Goal: Task Accomplishment & Management: Use online tool/utility

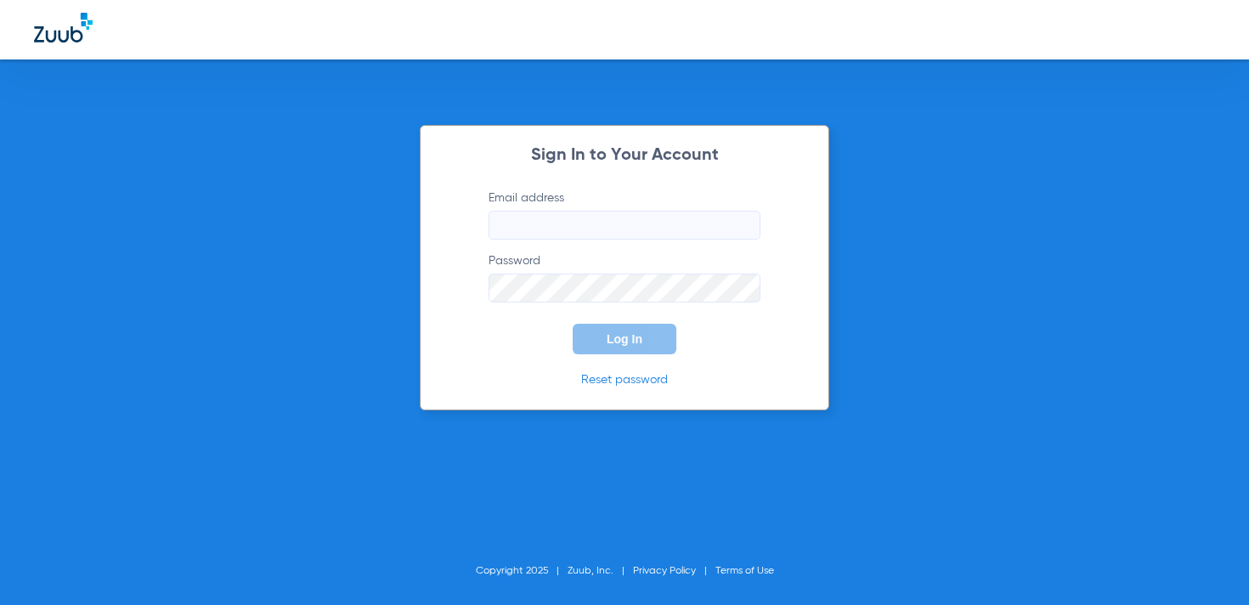
click at [577, 229] on input "Email address" at bounding box center [624, 225] width 272 height 29
click at [573, 217] on input "[DOMAIN_NAME][EMAIL_ADDRESS][DOMAIN_NAME]" at bounding box center [624, 225] width 272 height 29
type input "[EMAIL_ADDRESS][DOMAIN_NAME]"
click at [607, 330] on button "Log In" at bounding box center [625, 339] width 104 height 31
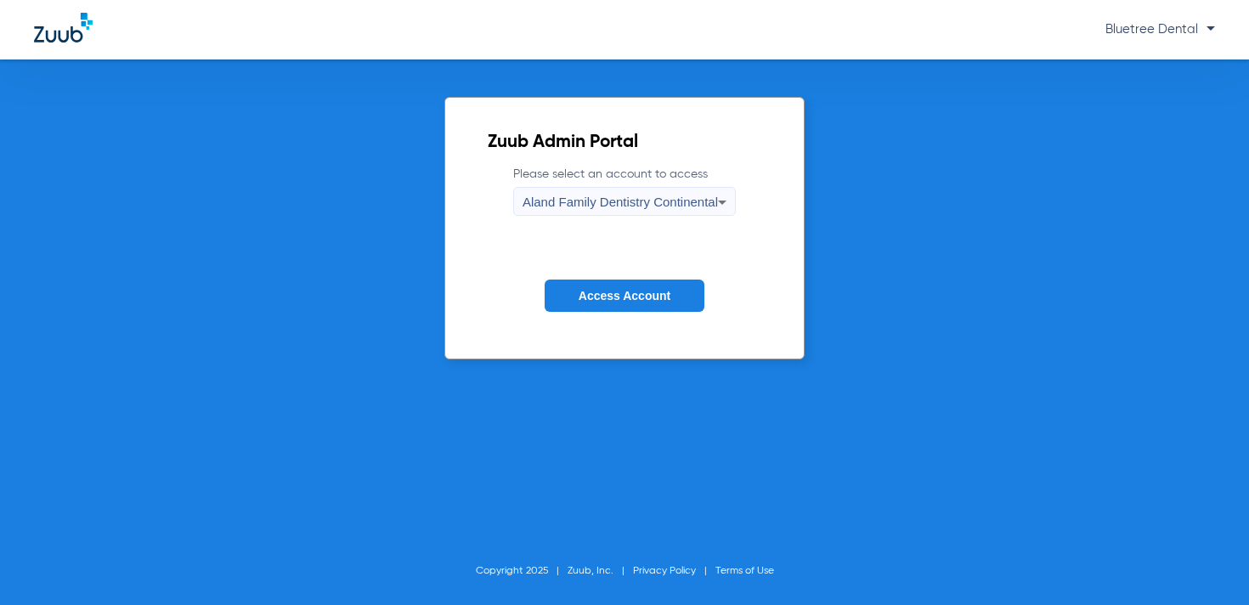
click at [579, 209] on div "Aland Family Dentistry Continental" at bounding box center [619, 202] width 195 height 29
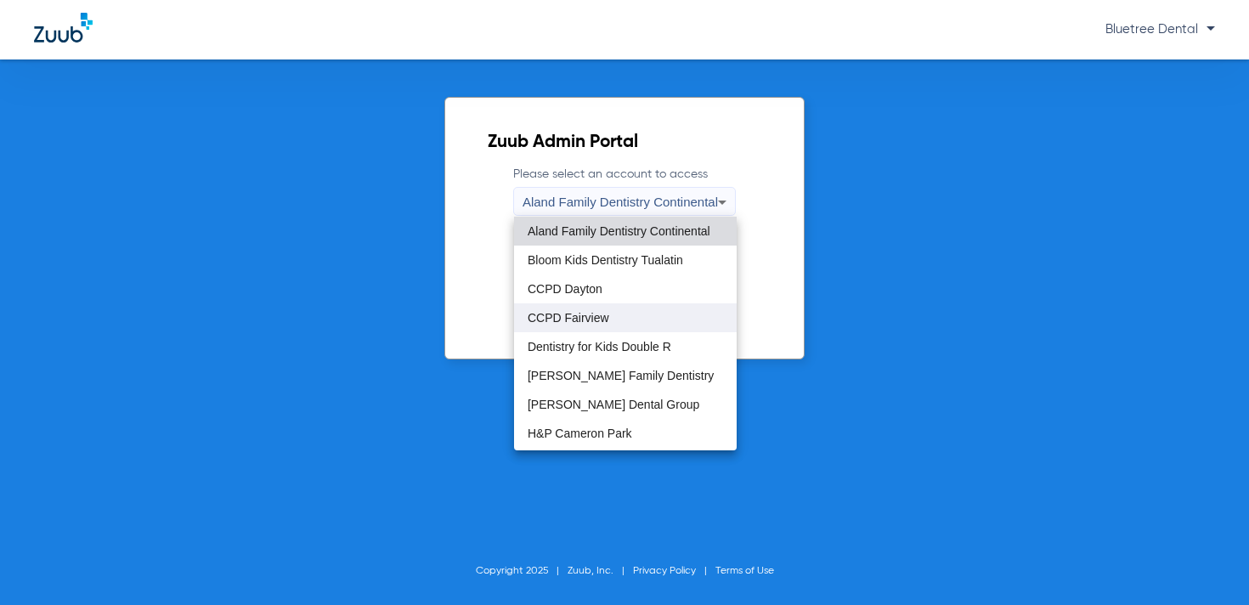
scroll to position [517, 0]
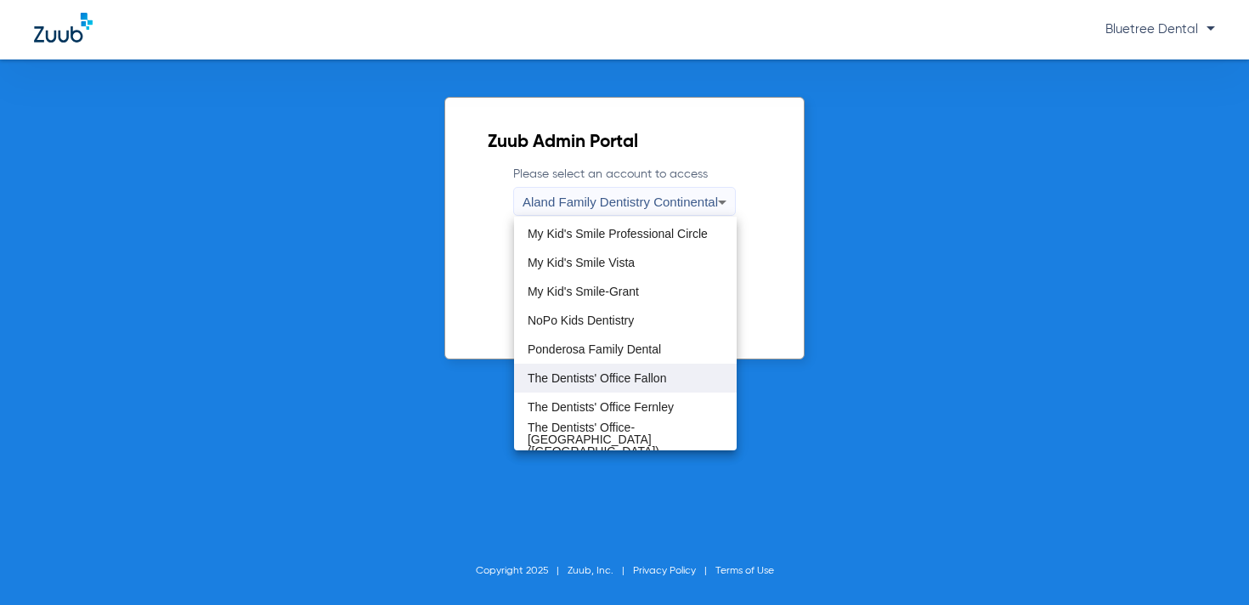
click at [607, 380] on span "The Dentists' Office Fallon" at bounding box center [597, 378] width 138 height 12
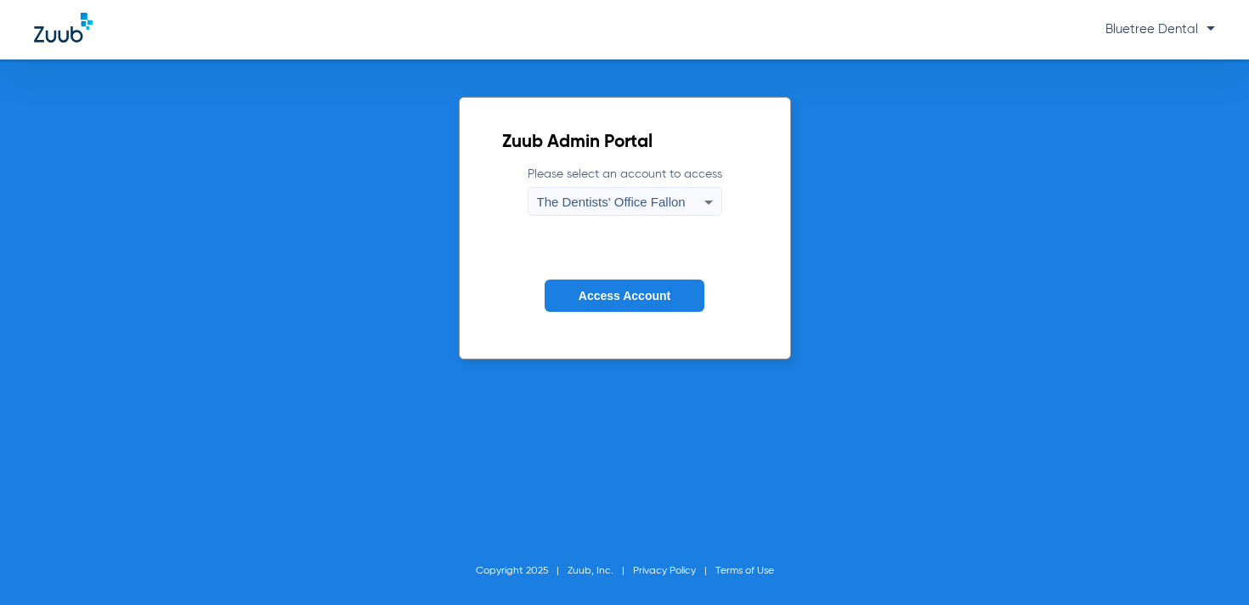
click at [573, 283] on button "Access Account" at bounding box center [624, 295] width 160 height 33
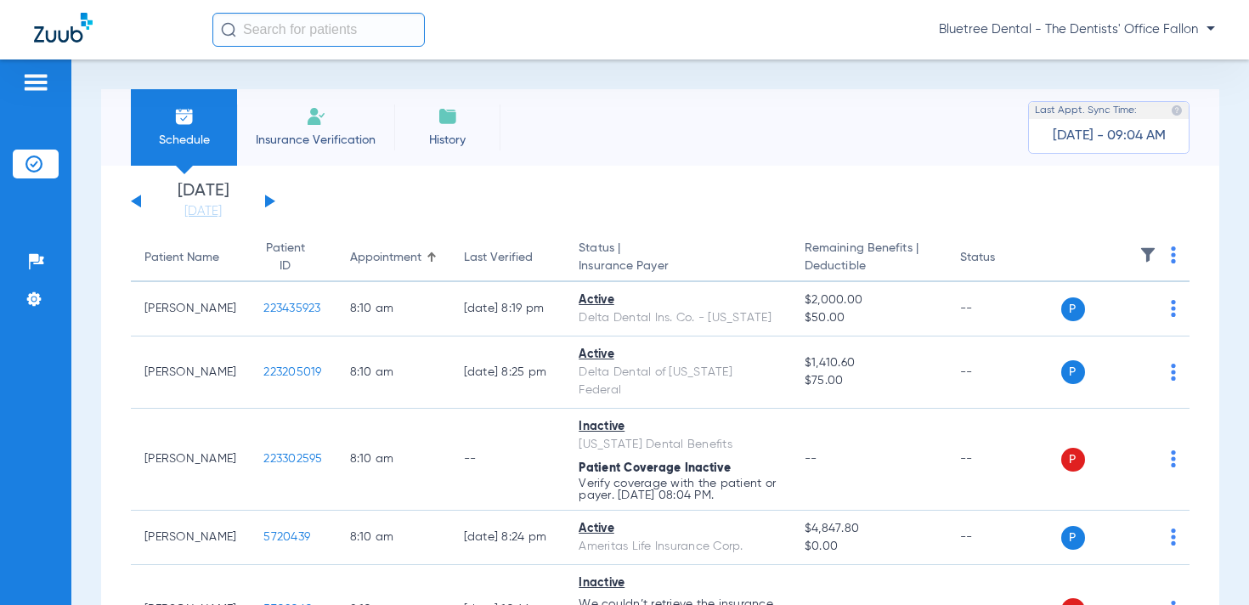
click at [1145, 246] on img at bounding box center [1147, 254] width 17 height 17
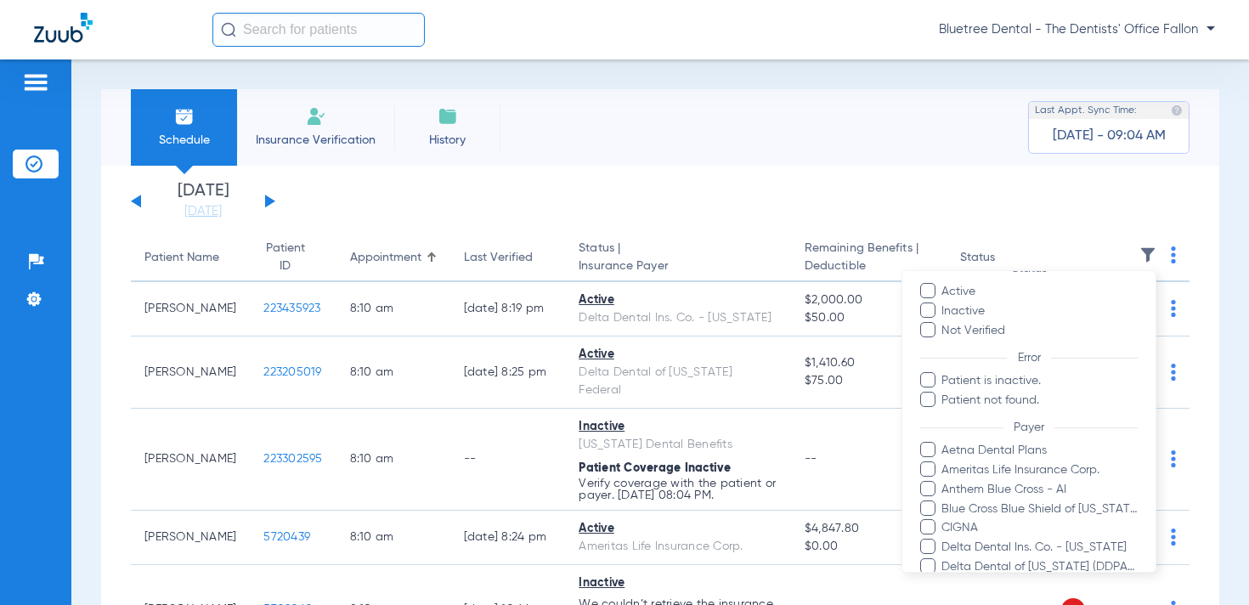
scroll to position [62, 0]
click at [1059, 503] on span "Blue Cross Blue Shield of [US_STATE] - Anthem" at bounding box center [1038, 506] width 197 height 18
click at [944, 517] on input "Blue Cross Blue Shield of [US_STATE] - Anthem" at bounding box center [944, 517] width 0 height 0
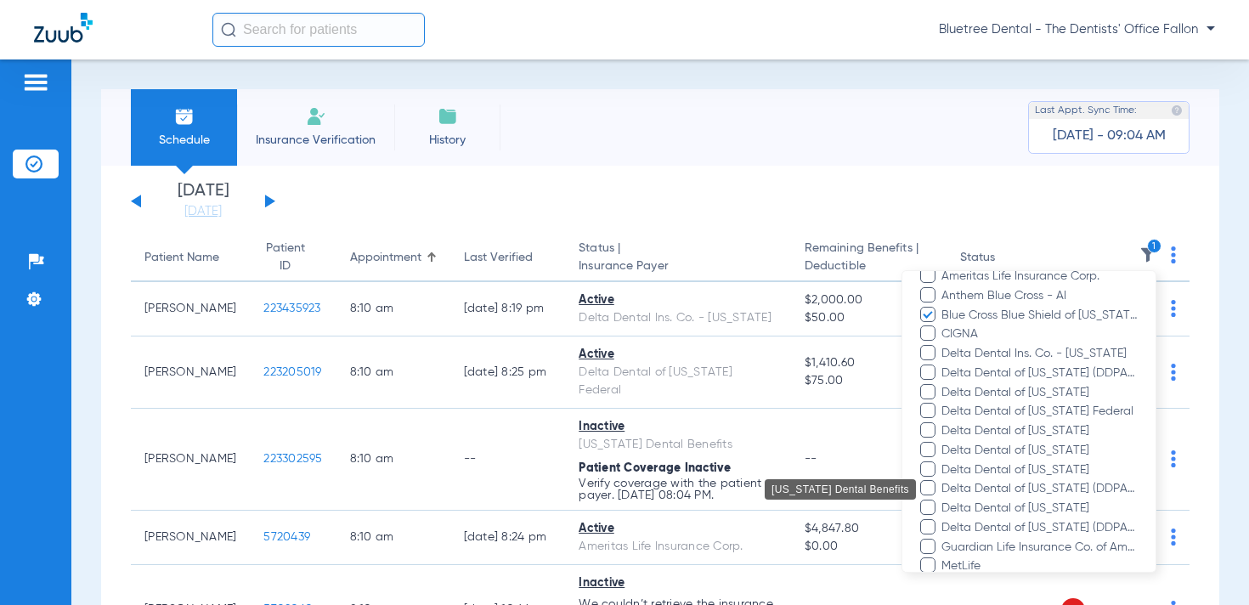
scroll to position [550, 0]
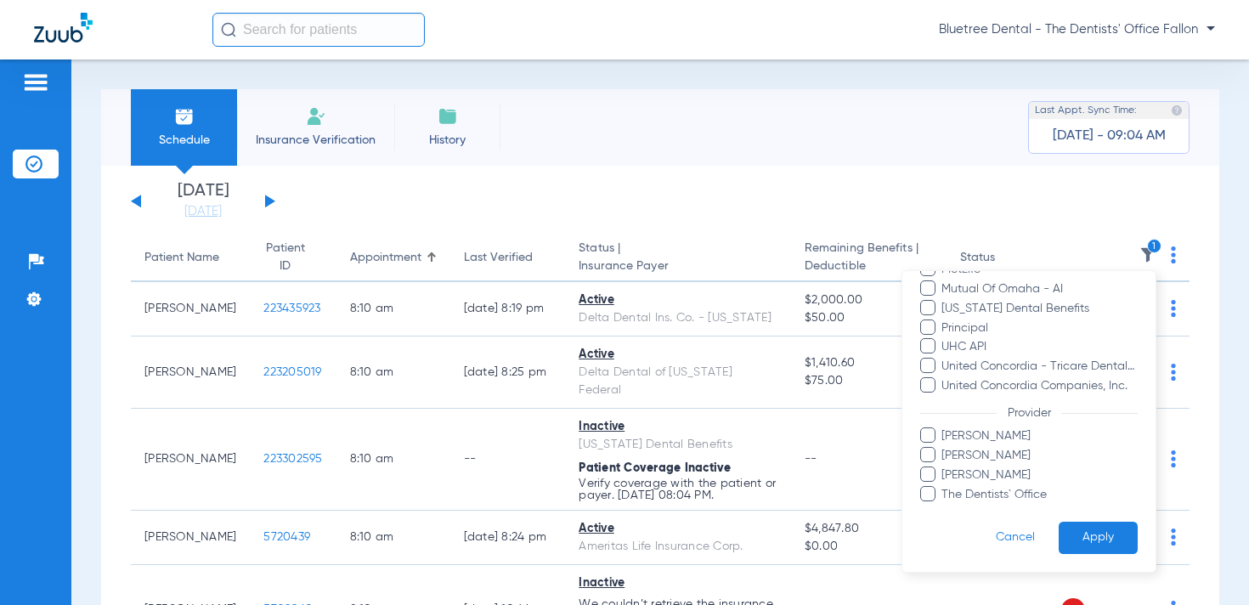
click at [1094, 530] on button "Apply" at bounding box center [1097, 537] width 79 height 33
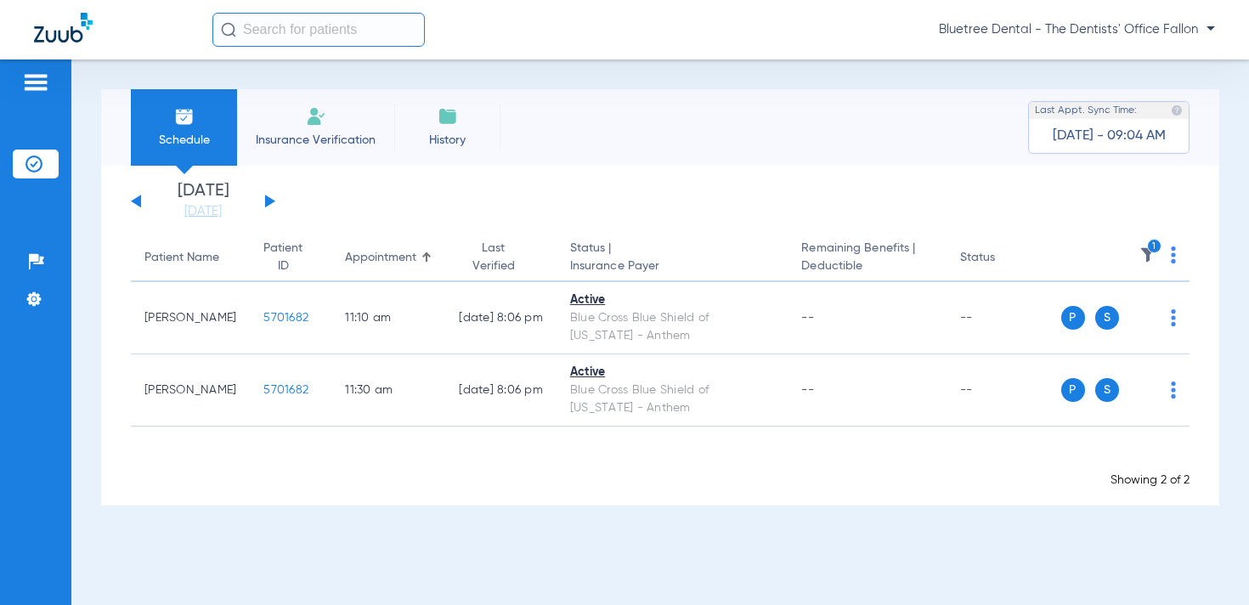
click at [1154, 261] on img at bounding box center [1147, 254] width 17 height 17
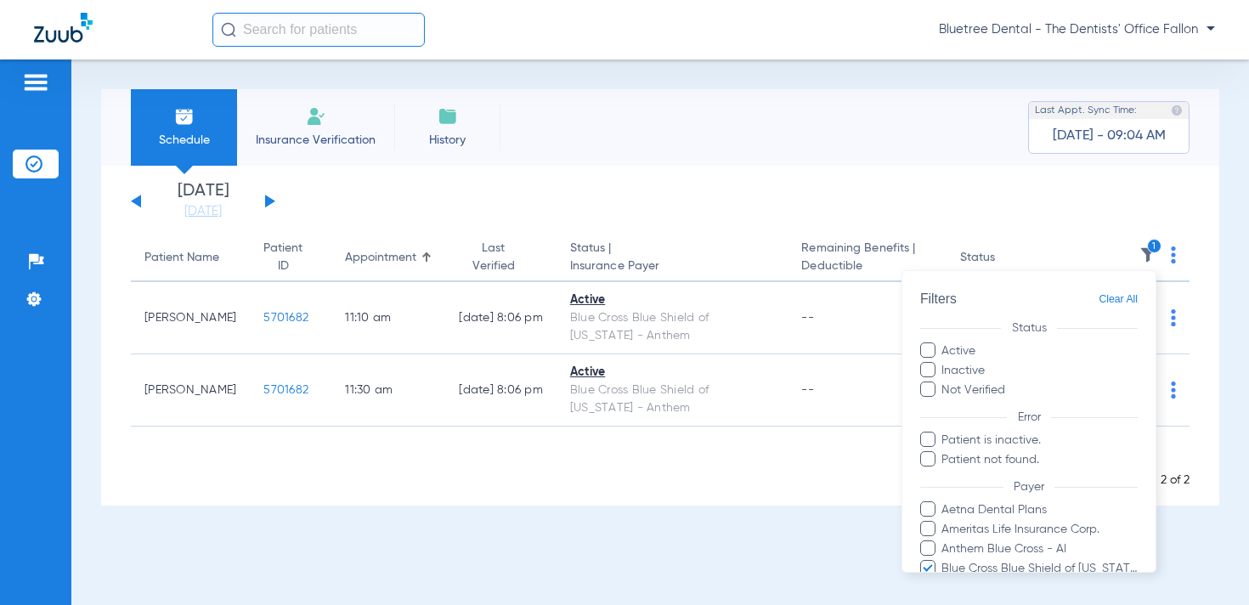
click at [1110, 302] on span "Clear All" at bounding box center [1117, 299] width 39 height 21
click at [342, 205] on div at bounding box center [624, 302] width 1249 height 605
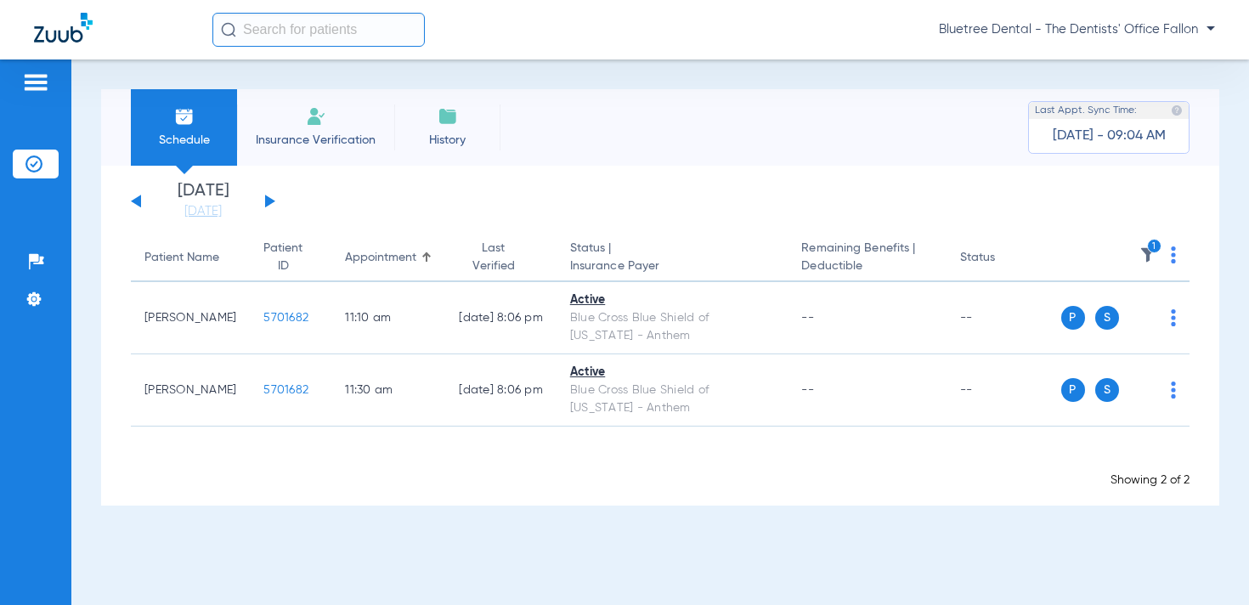
click at [133, 199] on div "[DATE] [DATE] [DATE] [DATE] [DATE] [DATE] [DATE] [DATE] [DATE] [DATE] [DATE] [D…" at bounding box center [203, 201] width 144 height 37
click at [136, 200] on button at bounding box center [136, 201] width 10 height 13
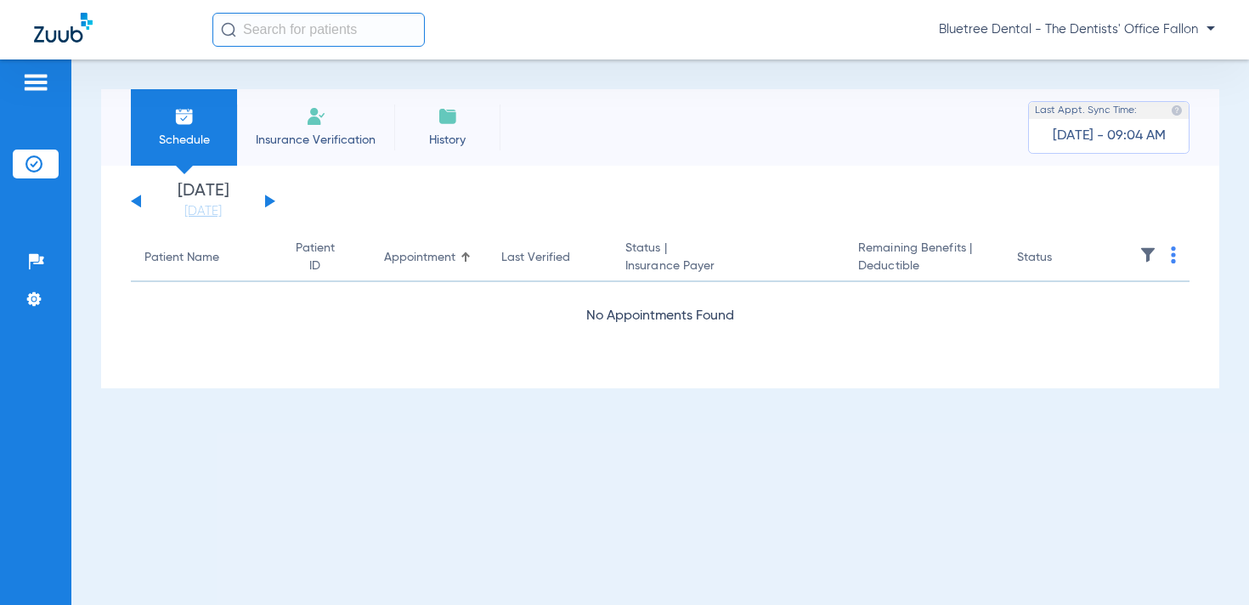
click at [268, 200] on button at bounding box center [270, 201] width 10 height 13
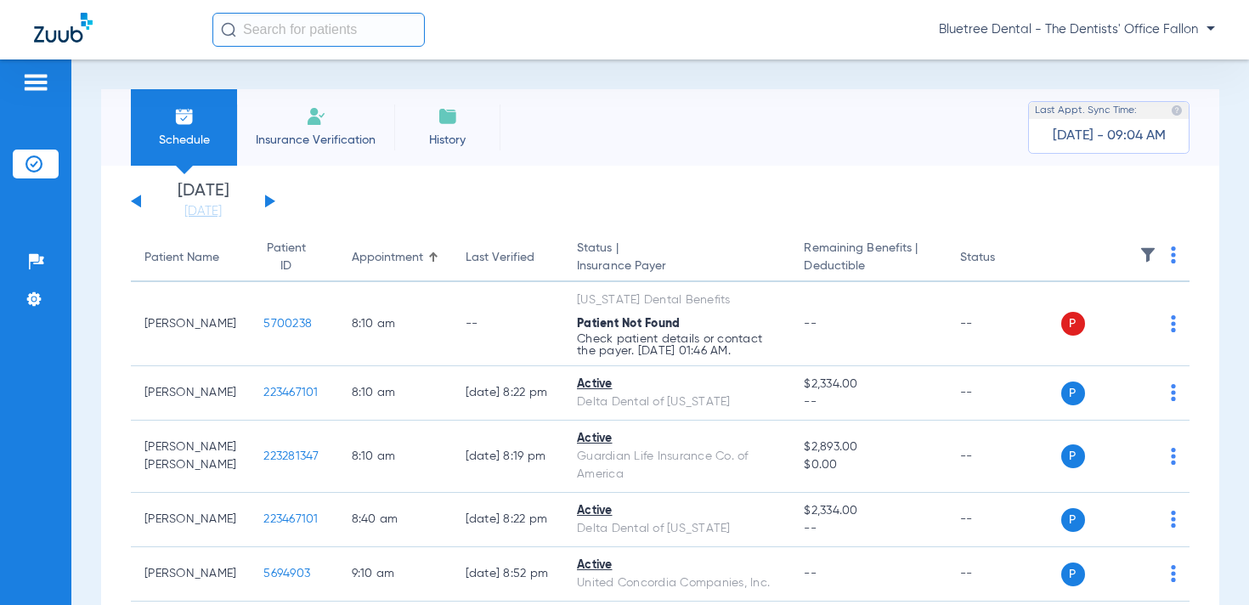
click at [1148, 251] on img at bounding box center [1147, 254] width 17 height 17
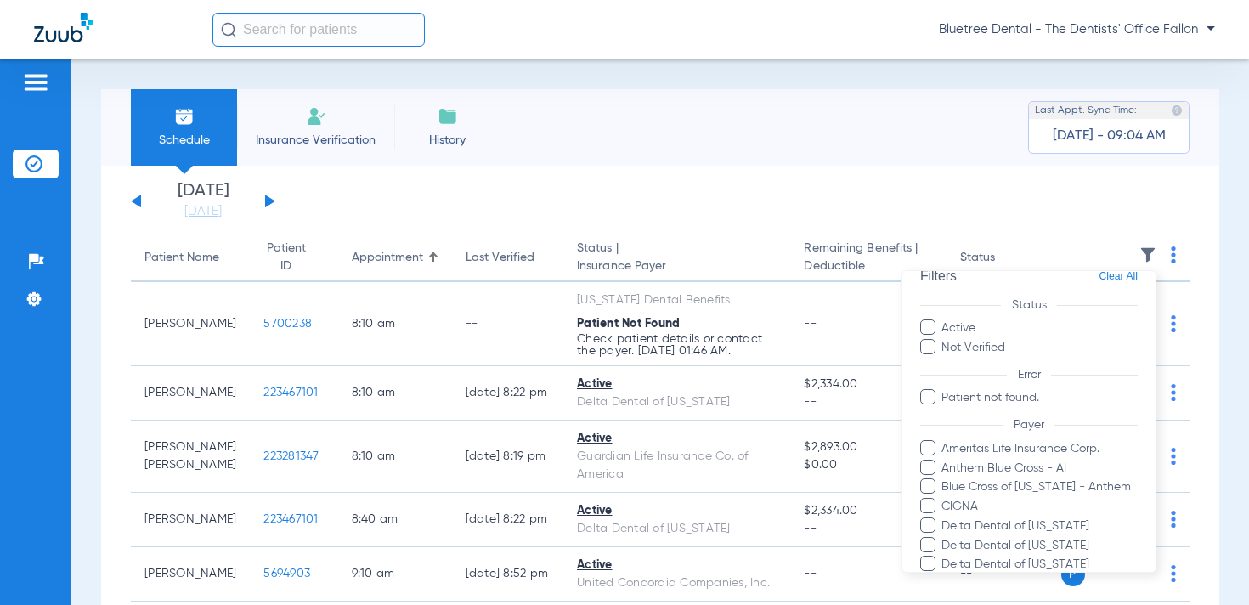
scroll to position [27, 0]
click at [821, 178] on div at bounding box center [624, 302] width 1249 height 605
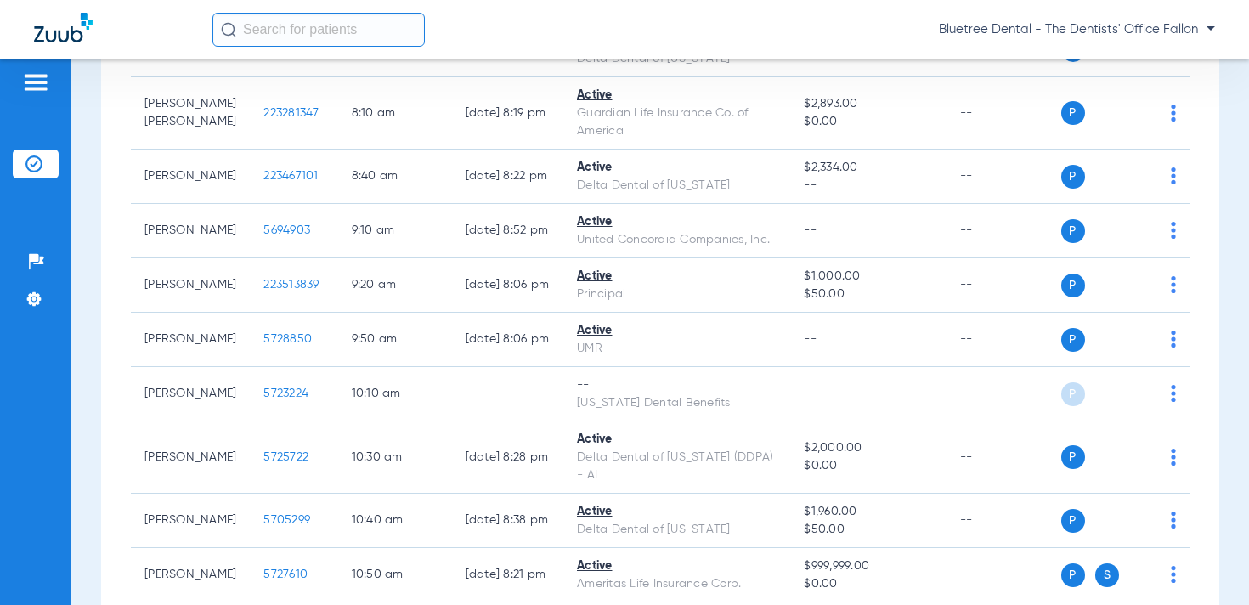
scroll to position [158, 0]
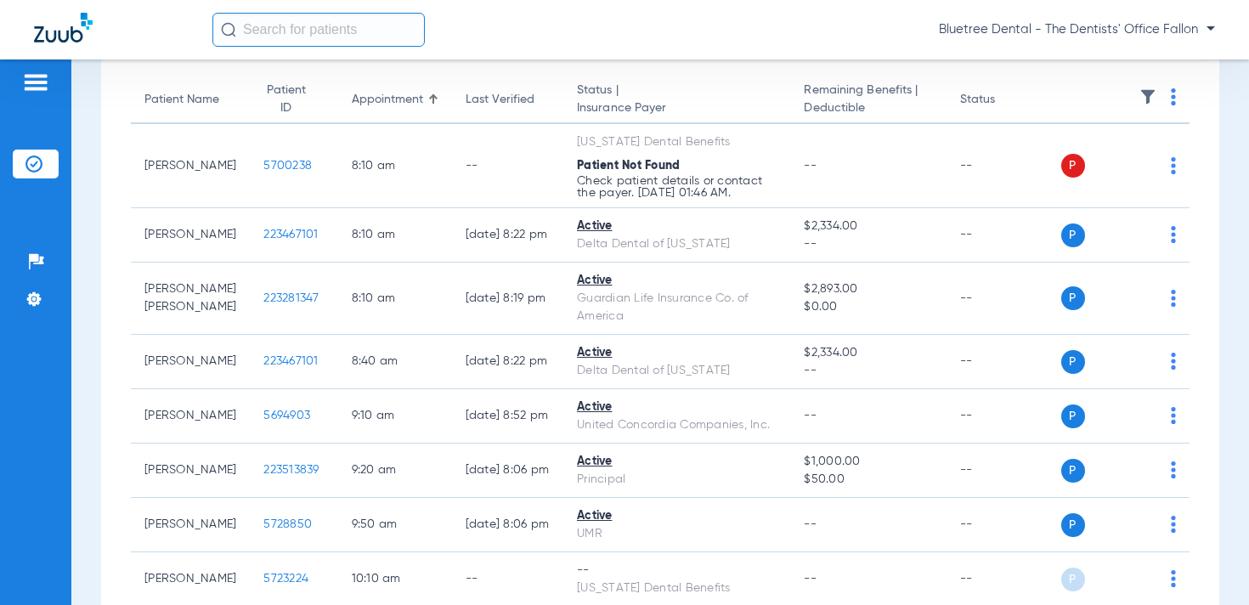
click at [348, 37] on input "text" at bounding box center [318, 30] width 212 height 34
paste input "223232649"
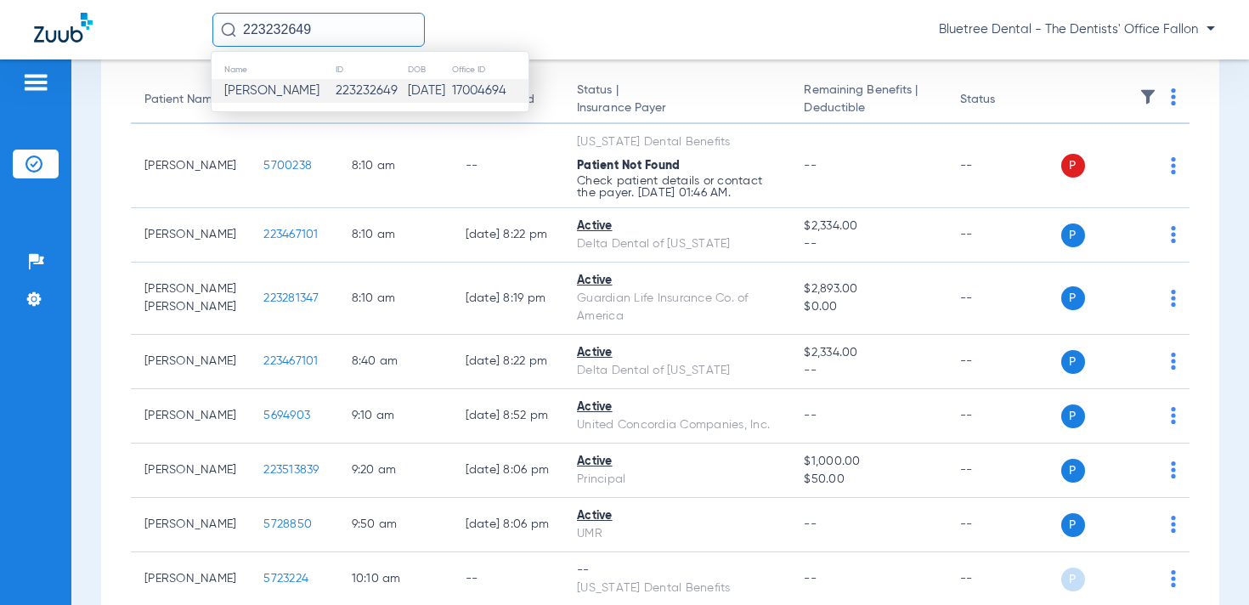
type input "223232649"
click at [336, 85] on td "223232649" at bounding box center [371, 91] width 72 height 24
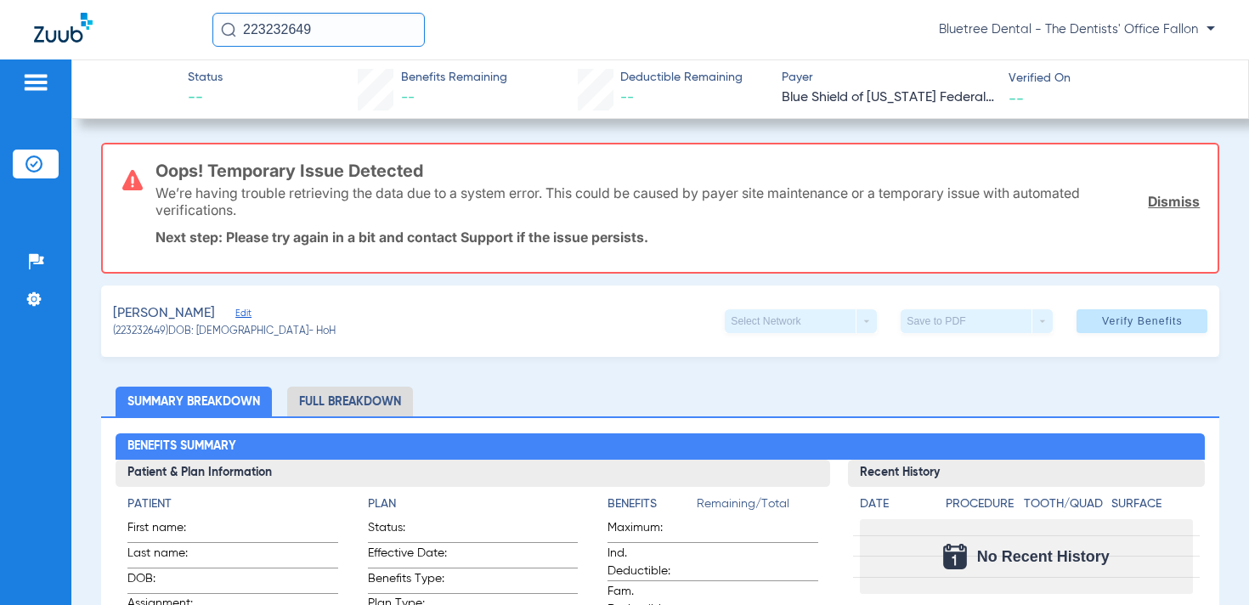
click at [251, 313] on span "Edit" at bounding box center [242, 316] width 15 height 16
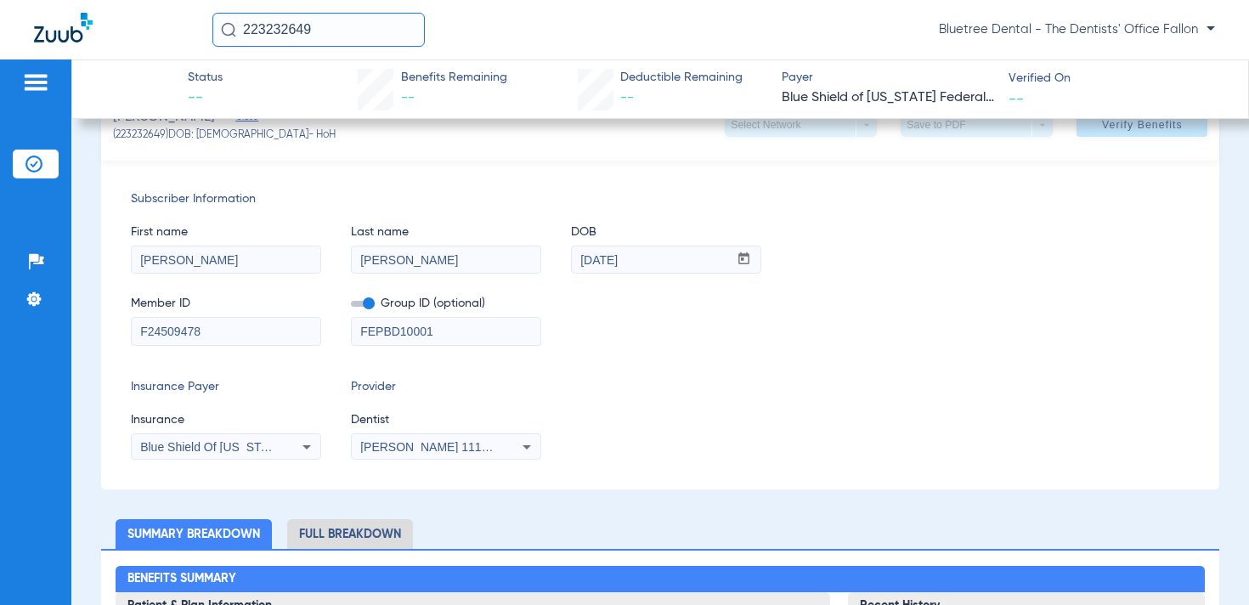
scroll to position [199, 0]
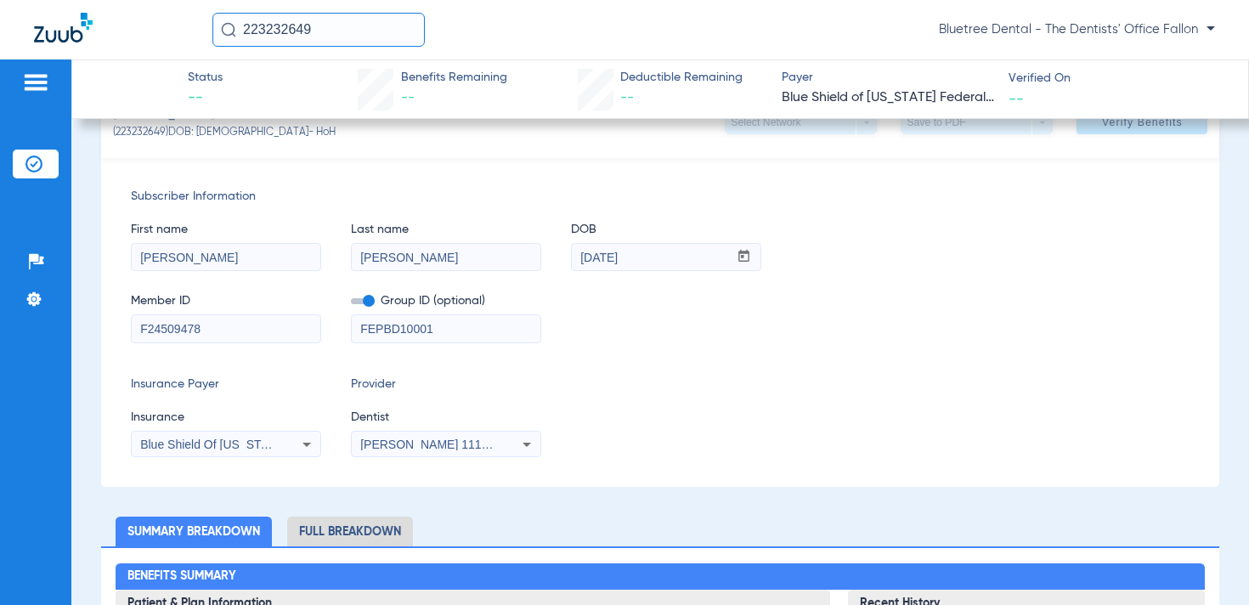
click at [221, 445] on span "Blue Shield Of [US_STATE] Federal Plan" at bounding box center [248, 444] width 217 height 14
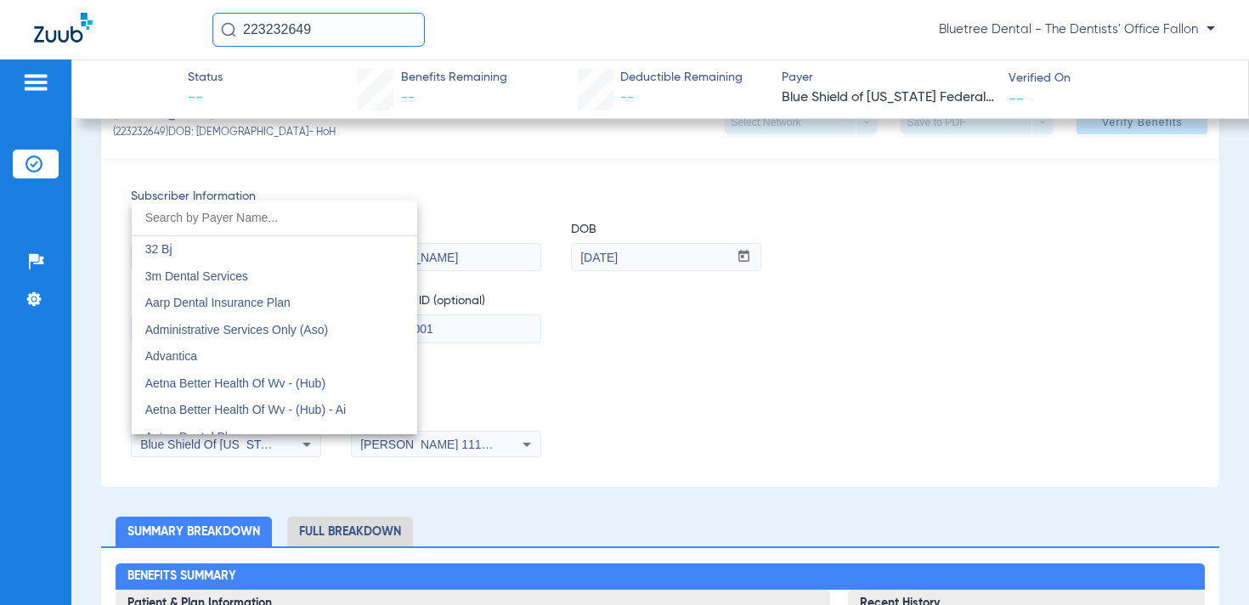
scroll to position [2184, 0]
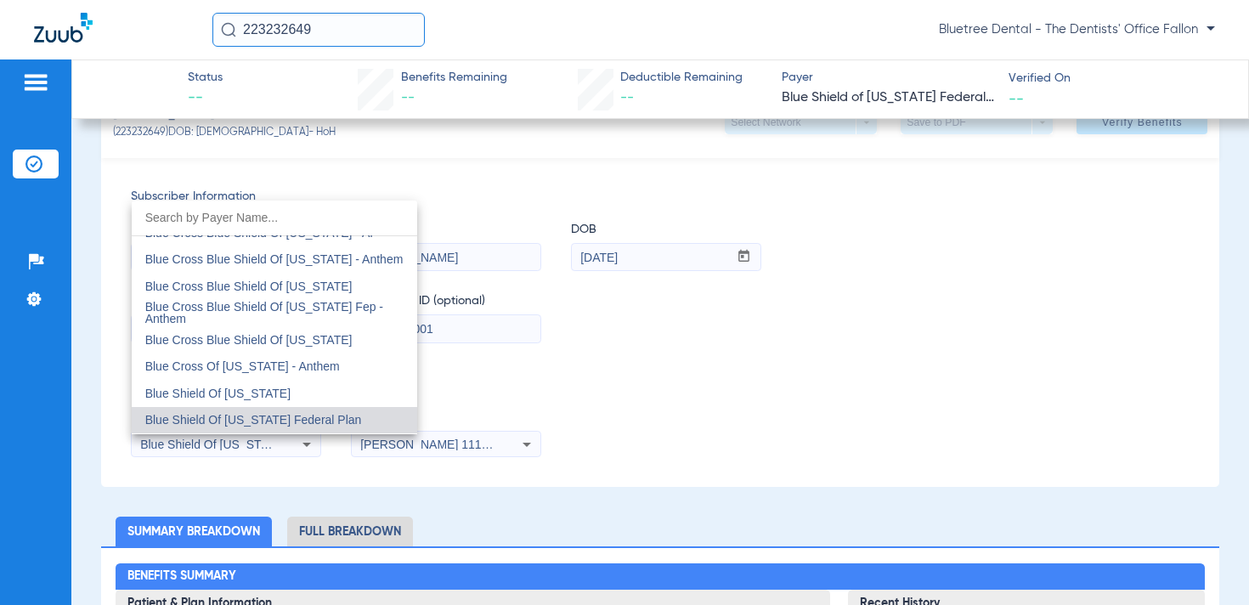
click at [771, 425] on div at bounding box center [624, 302] width 1249 height 605
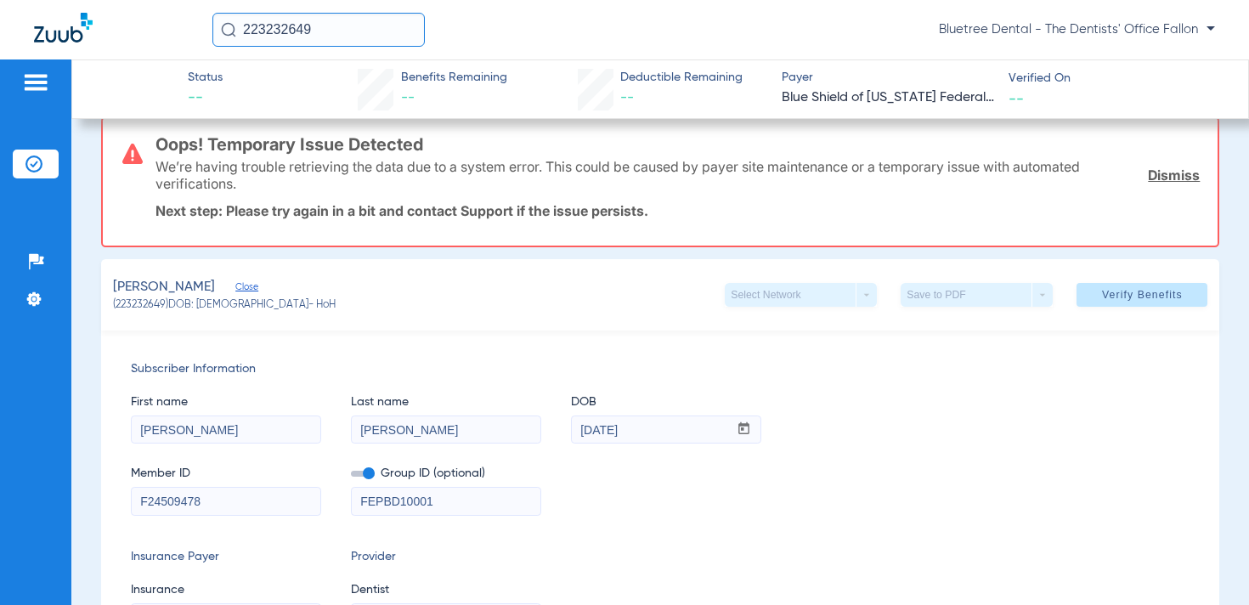
scroll to position [0, 0]
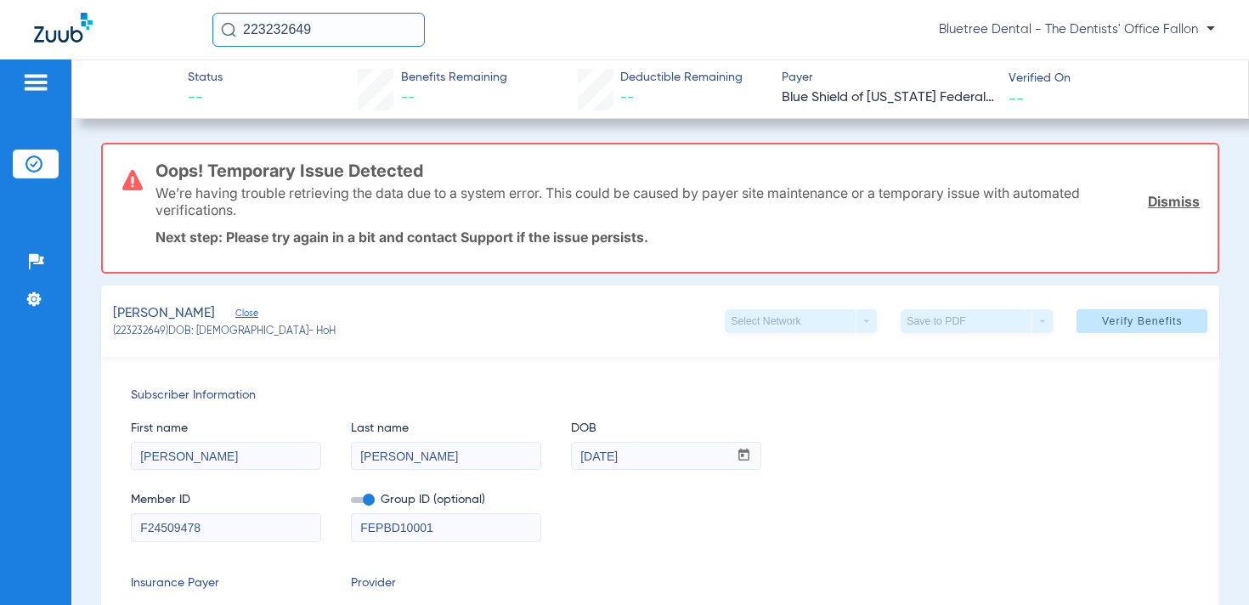
drag, startPoint x: 323, startPoint y: 34, endPoint x: 206, endPoint y: 28, distance: 117.4
click at [206, 28] on div "223232649 Bluetree Dental - The Dentists' Office Fallon" at bounding box center [624, 29] width 1249 height 59
click at [37, 294] on img at bounding box center [33, 299] width 17 height 17
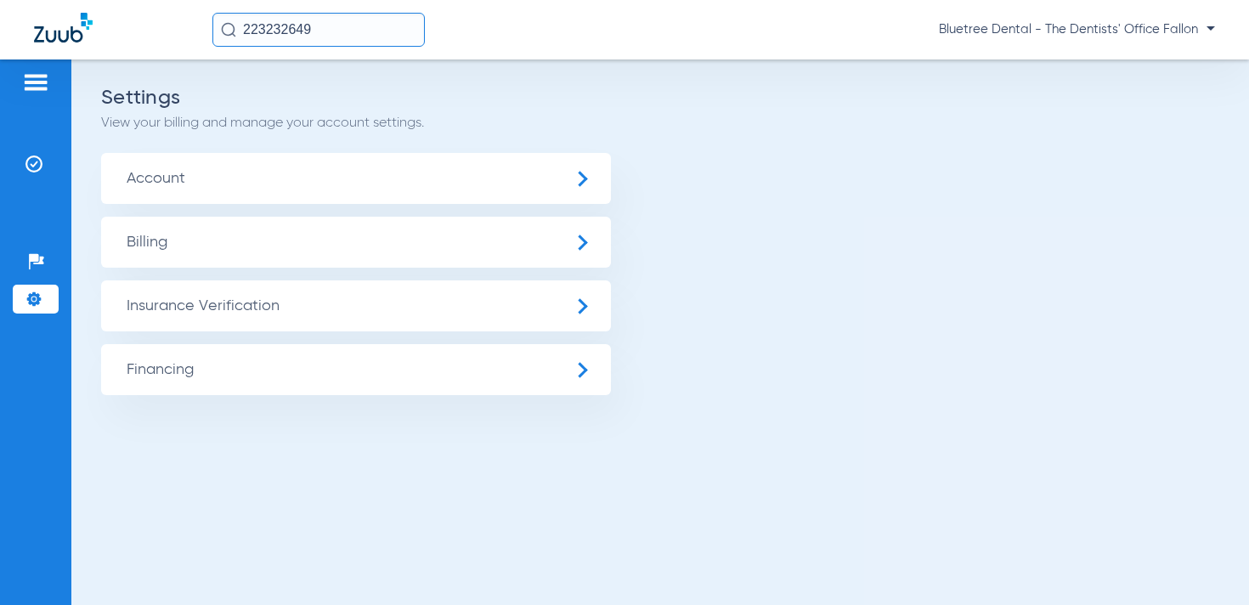
click at [171, 293] on span "Insurance Verification" at bounding box center [356, 305] width 510 height 51
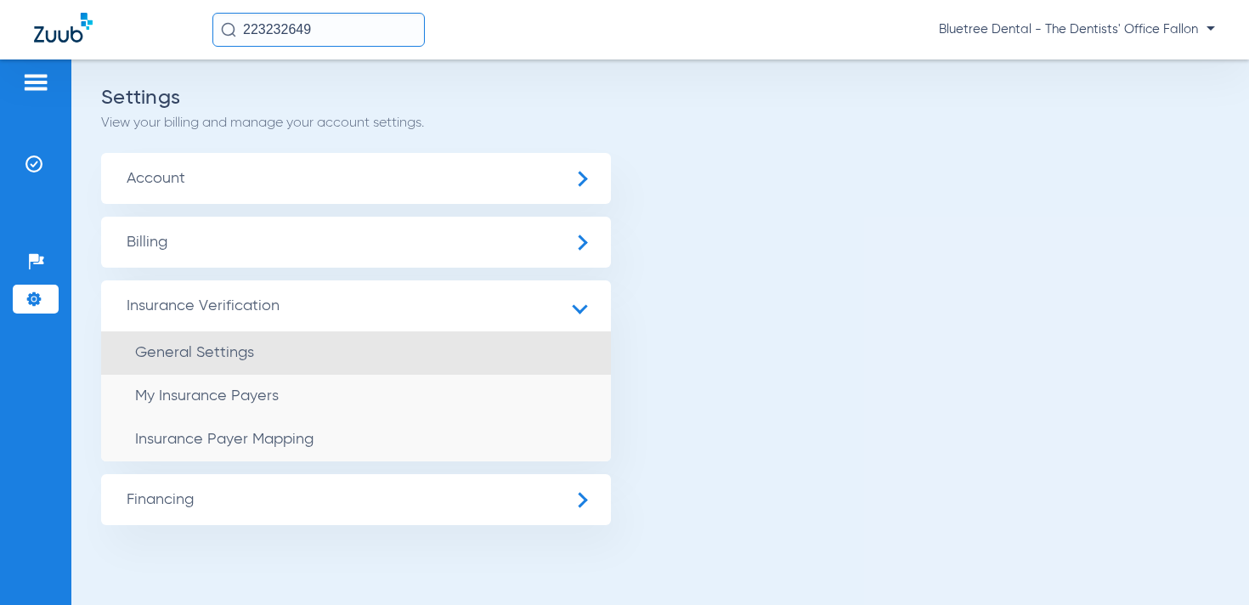
click at [259, 358] on li "General Settings" at bounding box center [356, 352] width 510 height 43
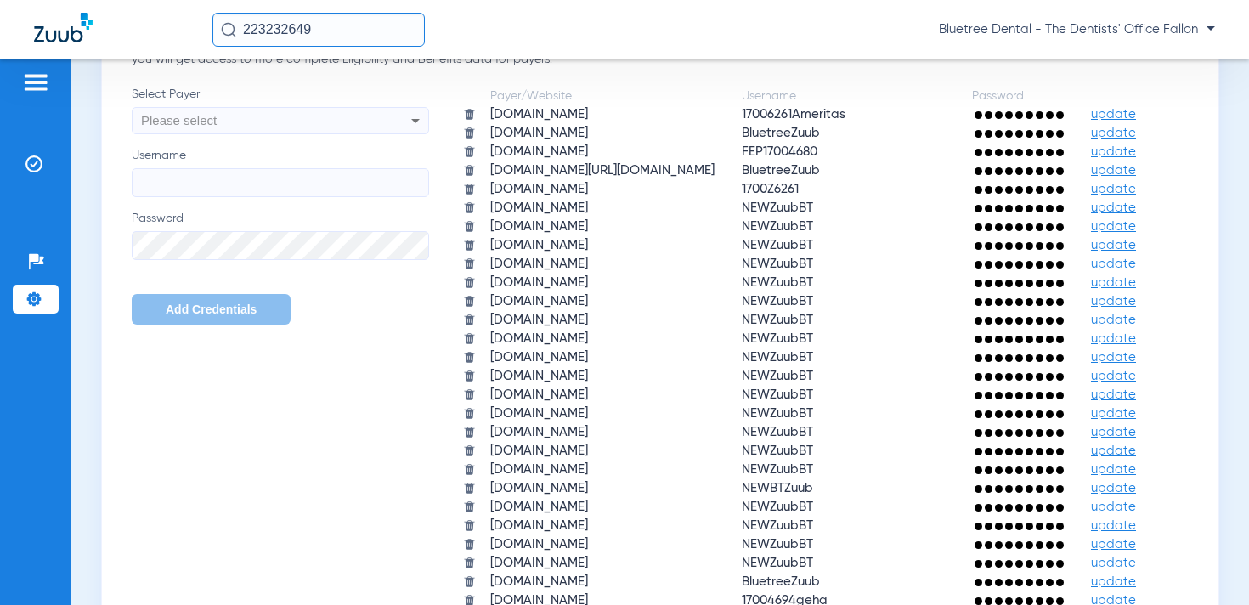
scroll to position [1468, 0]
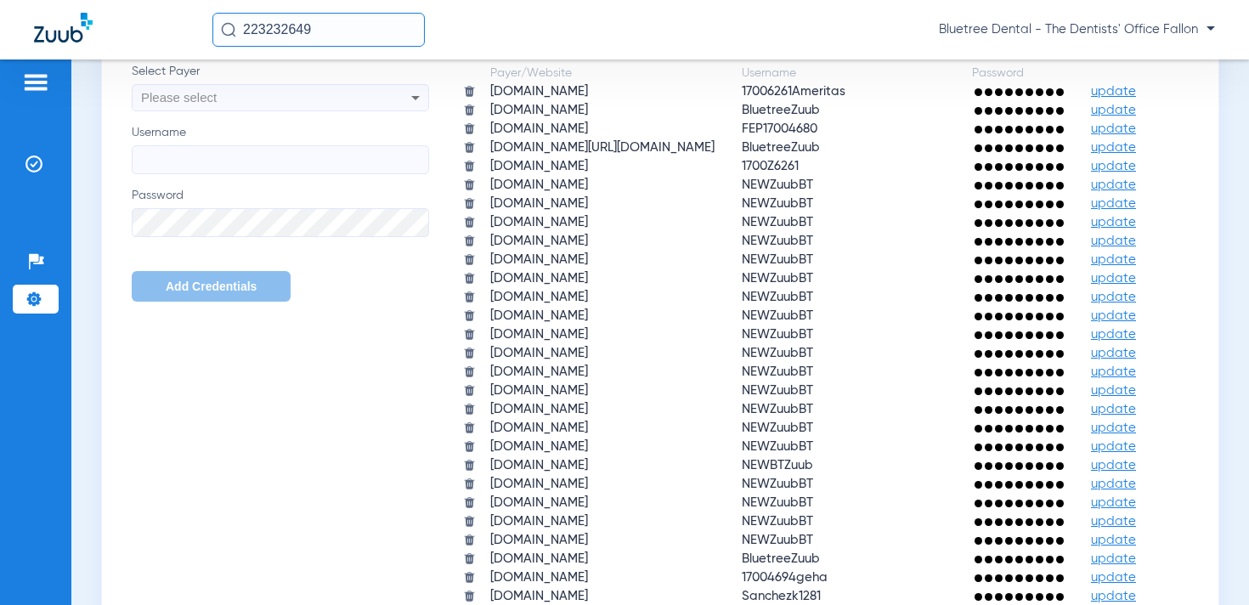
click at [330, 18] on input "223232649" at bounding box center [318, 30] width 212 height 34
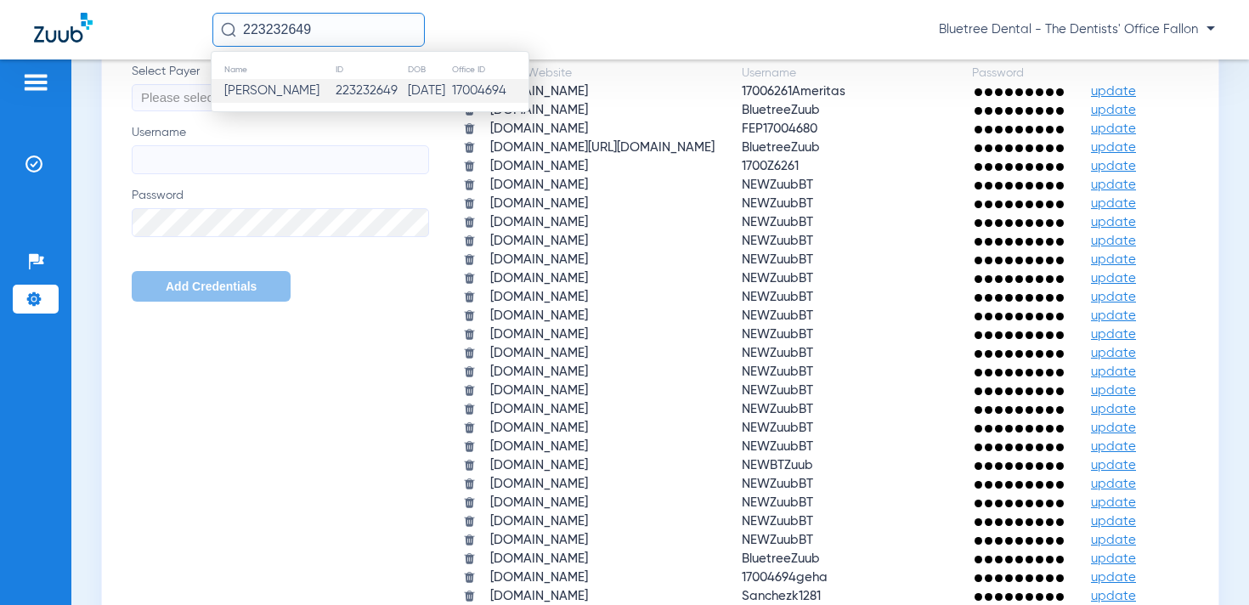
click at [336, 99] on td "223232649" at bounding box center [371, 91] width 72 height 24
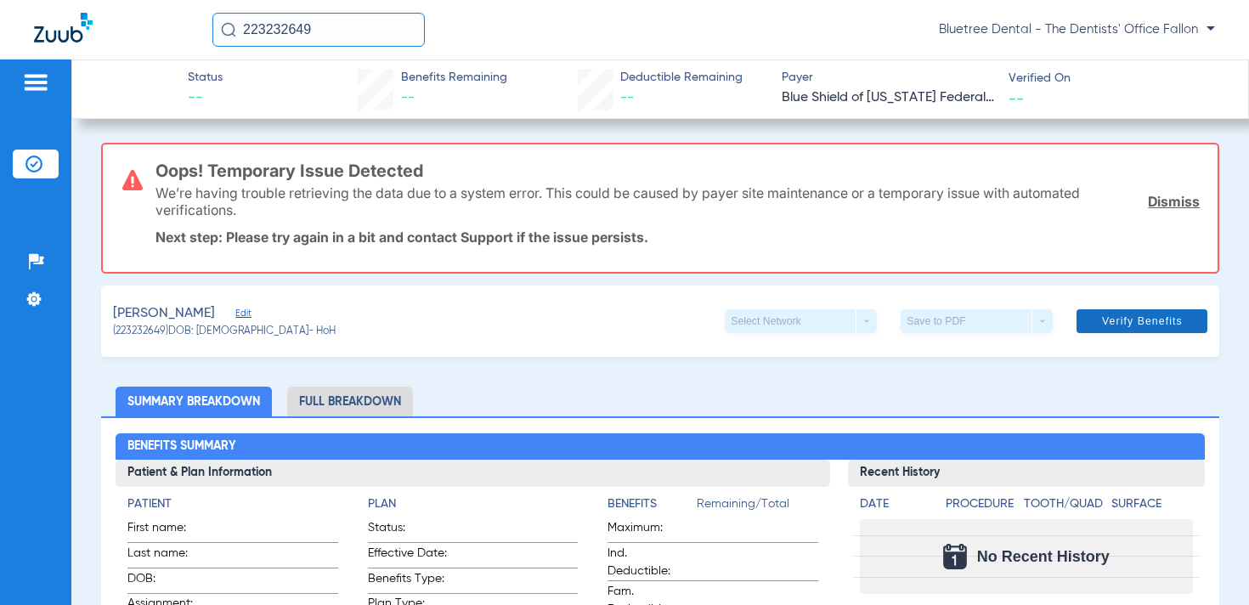
click at [1149, 314] on span "Verify Benefits" at bounding box center [1142, 321] width 81 height 14
click at [245, 312] on span "Edit" at bounding box center [242, 316] width 15 height 16
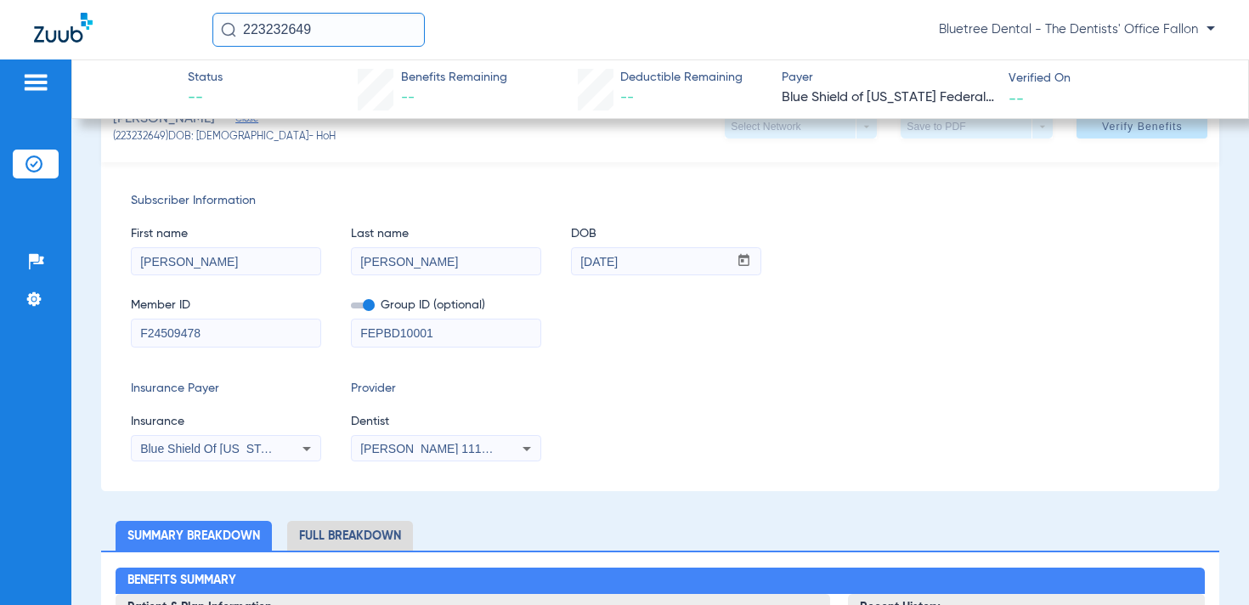
scroll to position [205, 0]
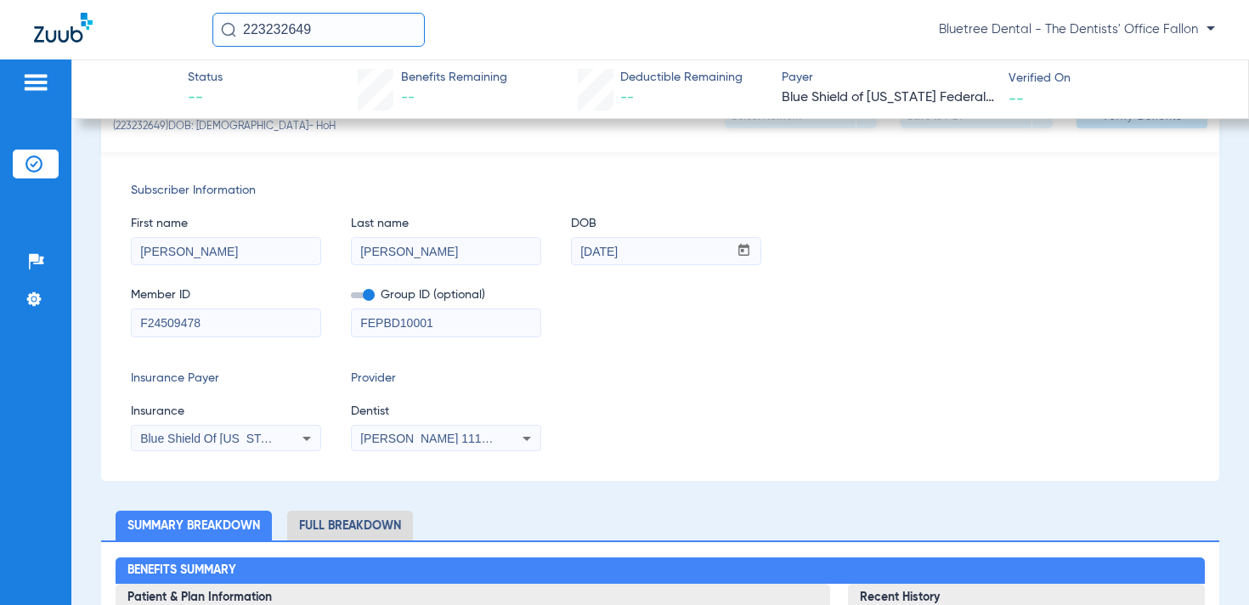
click at [222, 435] on span "Blue Shield Of [US_STATE] Federal Plan" at bounding box center [248, 439] width 217 height 14
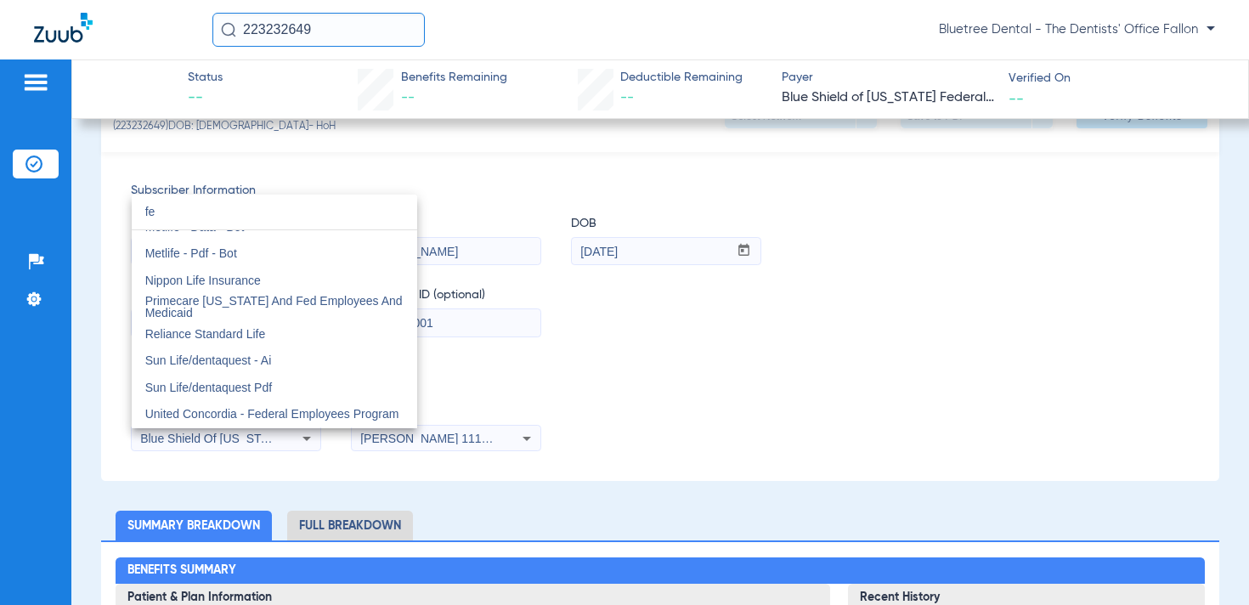
scroll to position [0, 0]
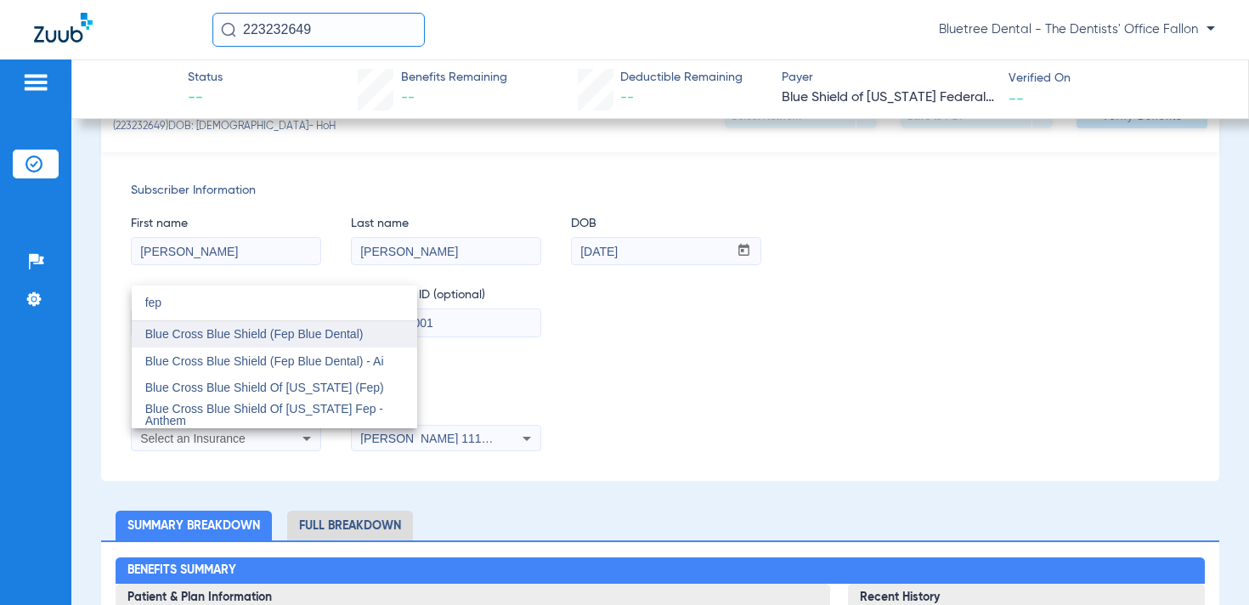
type input "fep"
click at [363, 330] on span "Blue Cross Blue Shield (Fep Blue Dental)" at bounding box center [254, 334] width 218 height 14
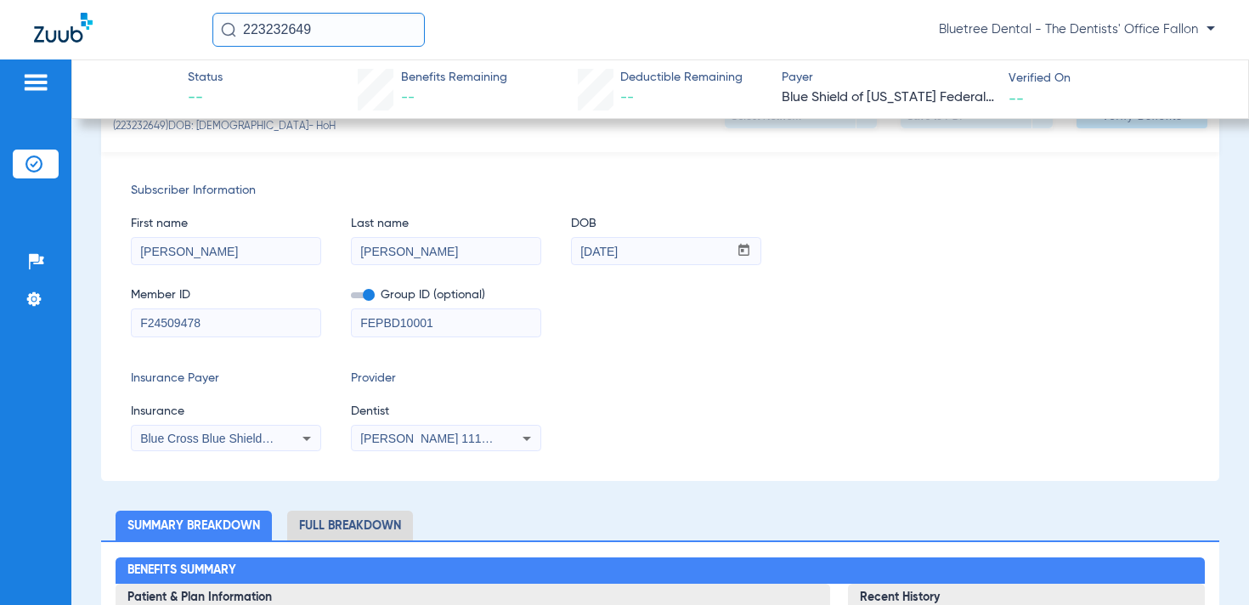
click at [798, 366] on div "Subscriber Information First name [PERSON_NAME] Last name [PERSON_NAME] DOB mm …" at bounding box center [660, 316] width 1119 height 329
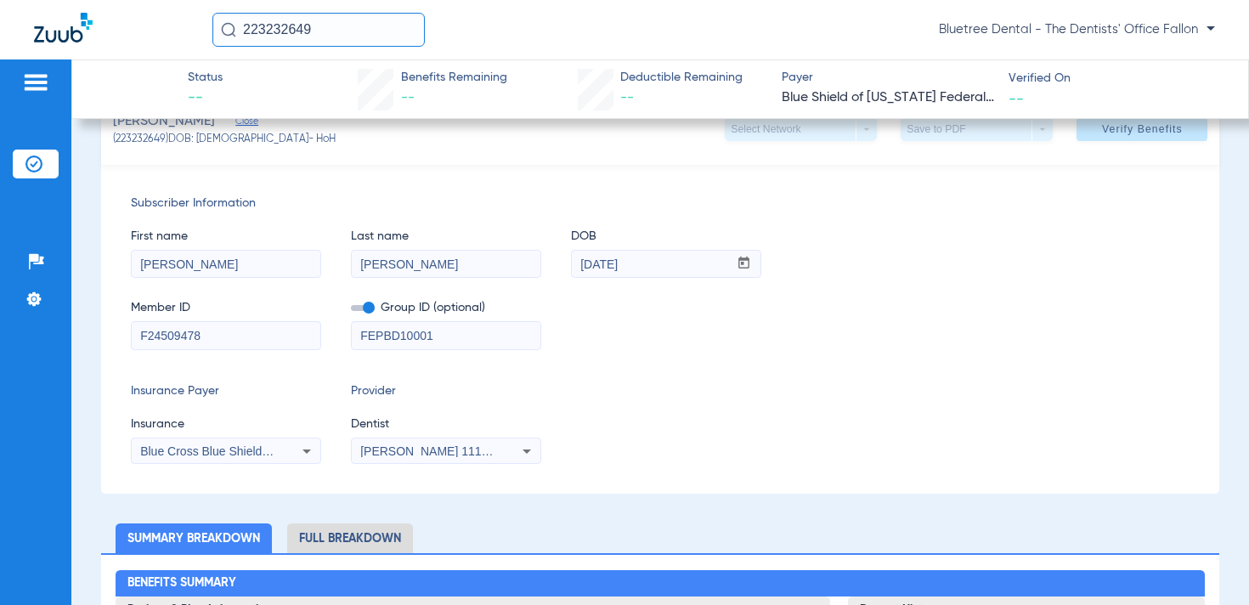
scroll to position [193, 0]
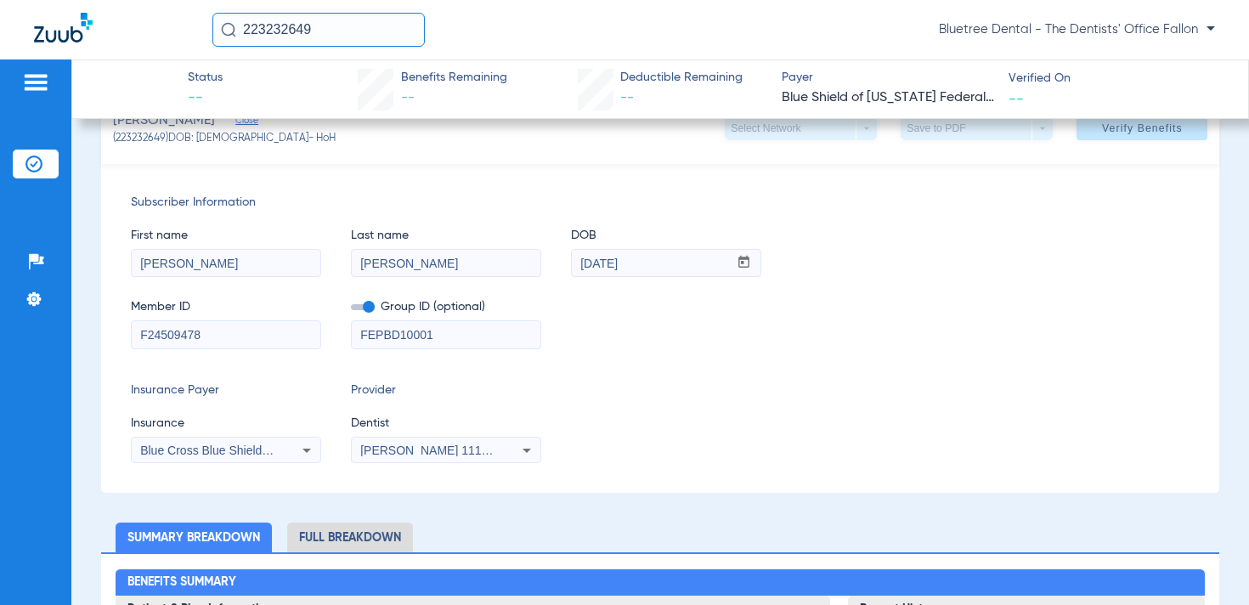
click at [228, 453] on span "Blue Cross Blue Shield (Fep Blue Dental)" at bounding box center [249, 450] width 218 height 14
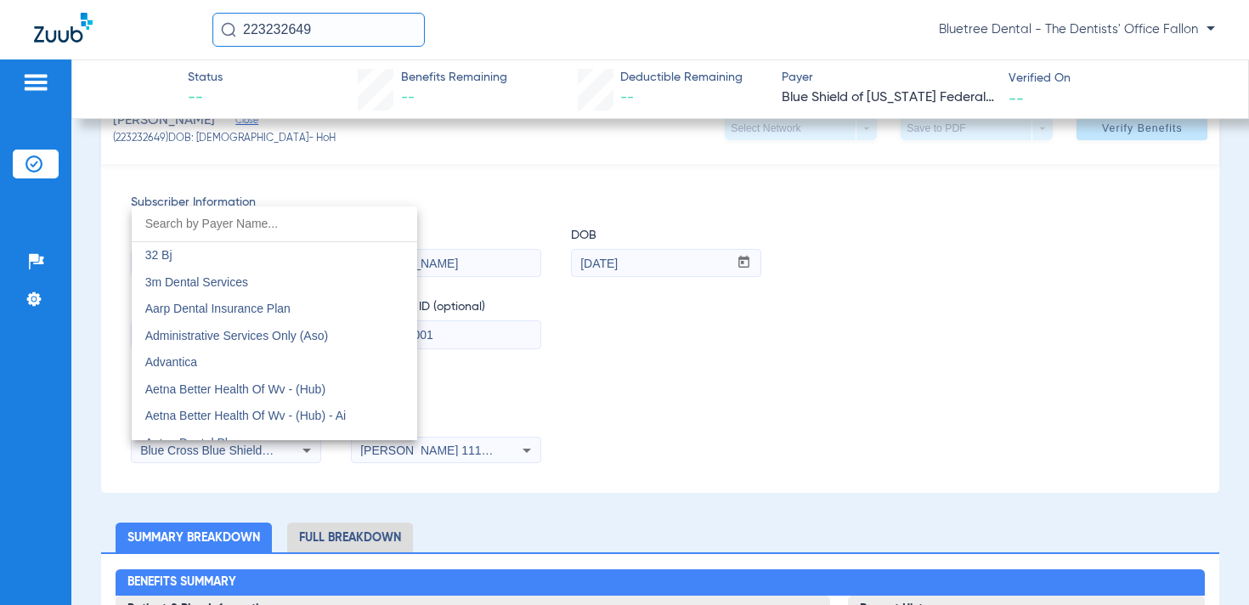
scroll to position [953, 0]
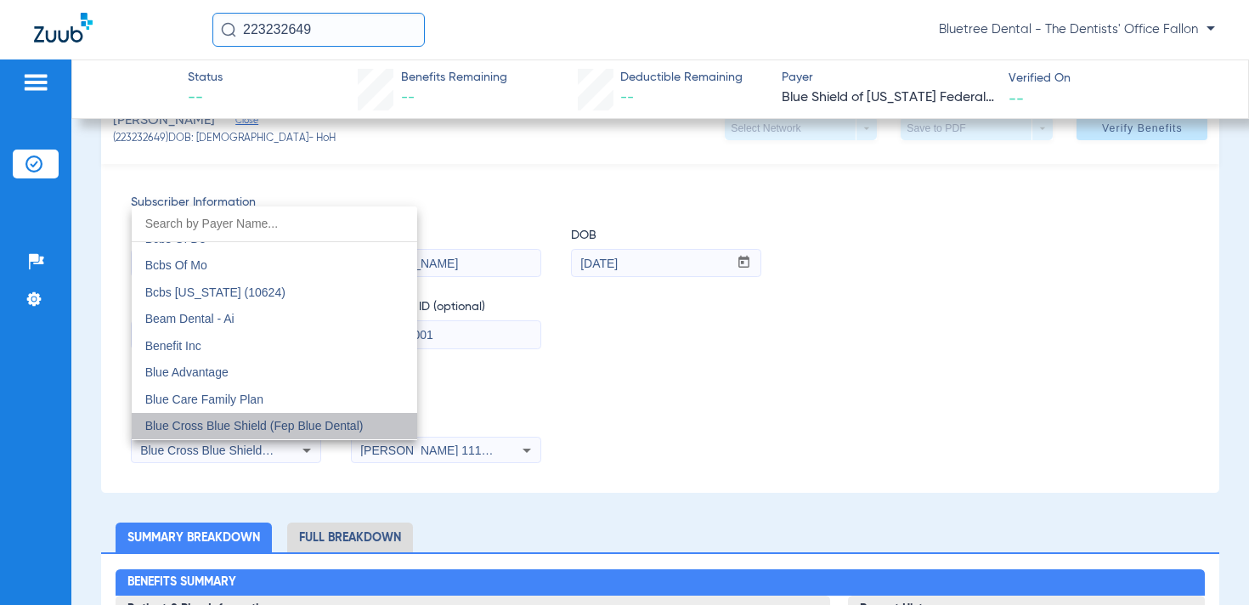
click at [330, 422] on span "Blue Cross Blue Shield (Fep Blue Dental)" at bounding box center [254, 426] width 218 height 14
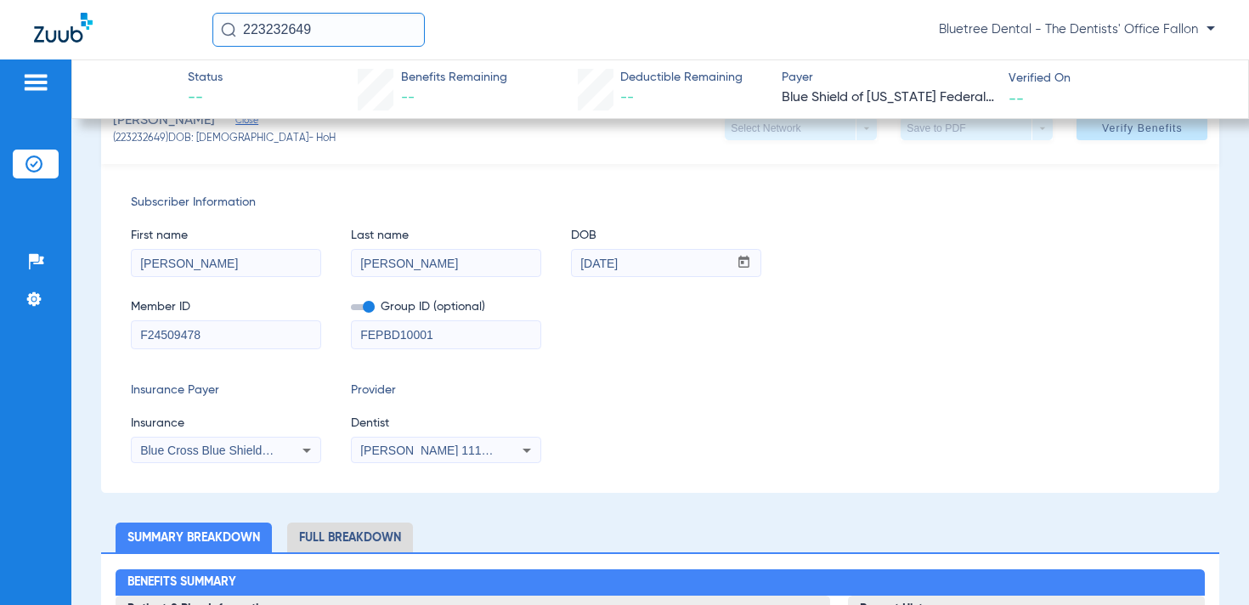
click at [1046, 372] on div "Subscriber Information First name [PERSON_NAME] Last name [PERSON_NAME] DOB mm …" at bounding box center [660, 328] width 1119 height 329
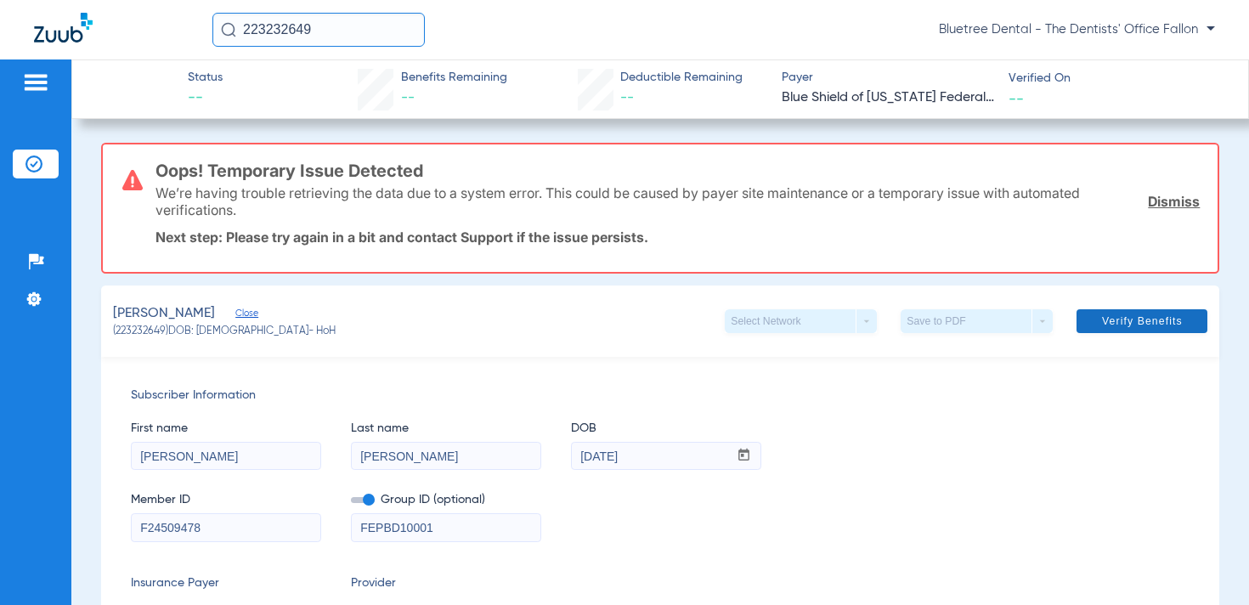
click at [1132, 324] on span "Verify Benefits" at bounding box center [1142, 321] width 81 height 14
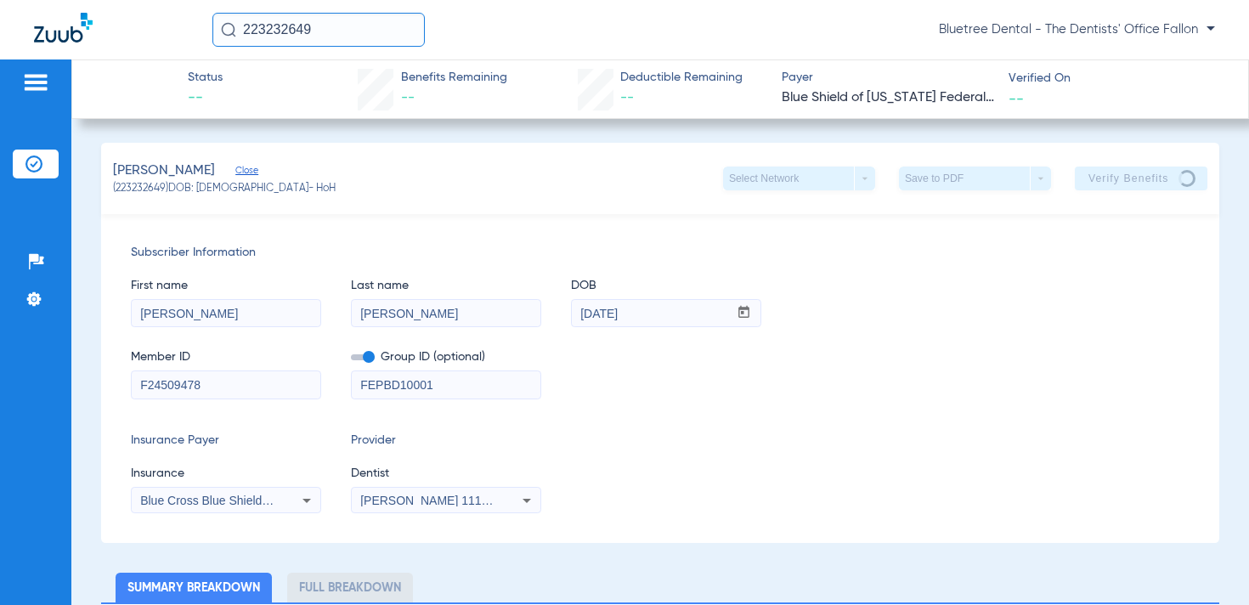
click at [247, 494] on span "Blue Cross Blue Shield (Fep Blue Dental)" at bounding box center [249, 501] width 218 height 14
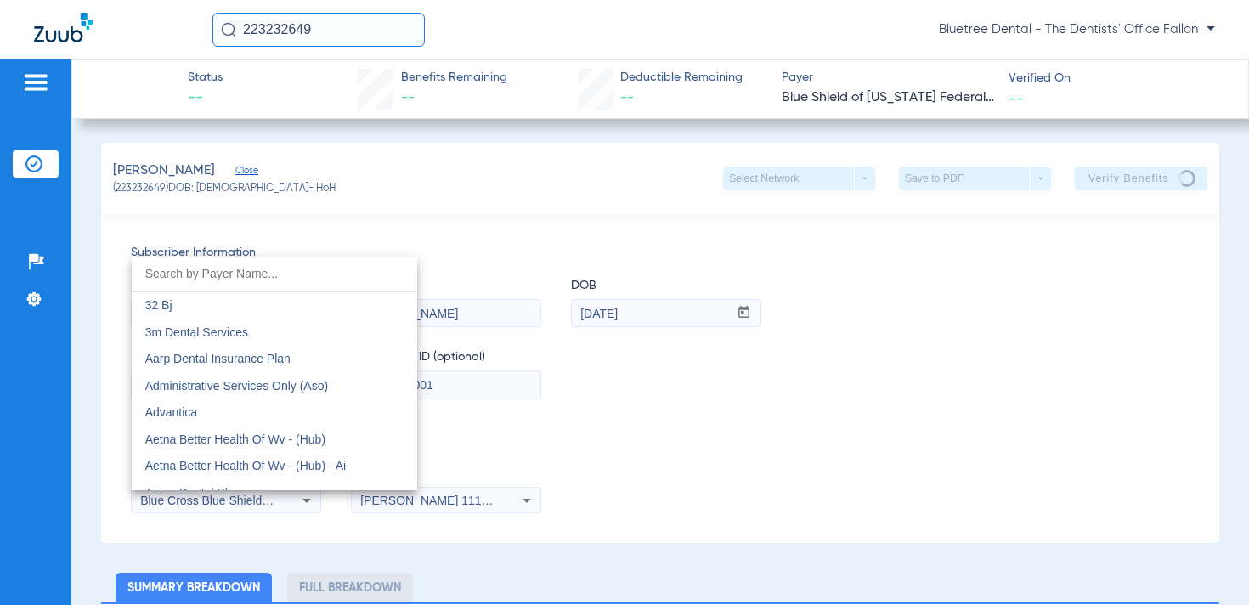
scroll to position [953, 0]
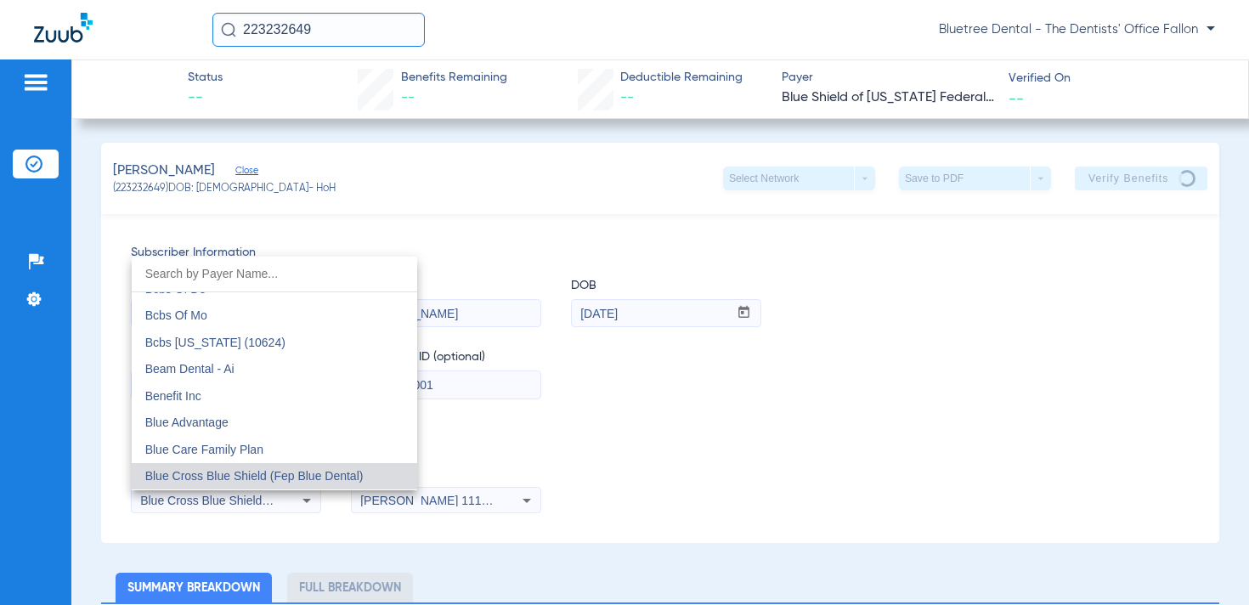
click at [584, 437] on div at bounding box center [624, 302] width 1249 height 605
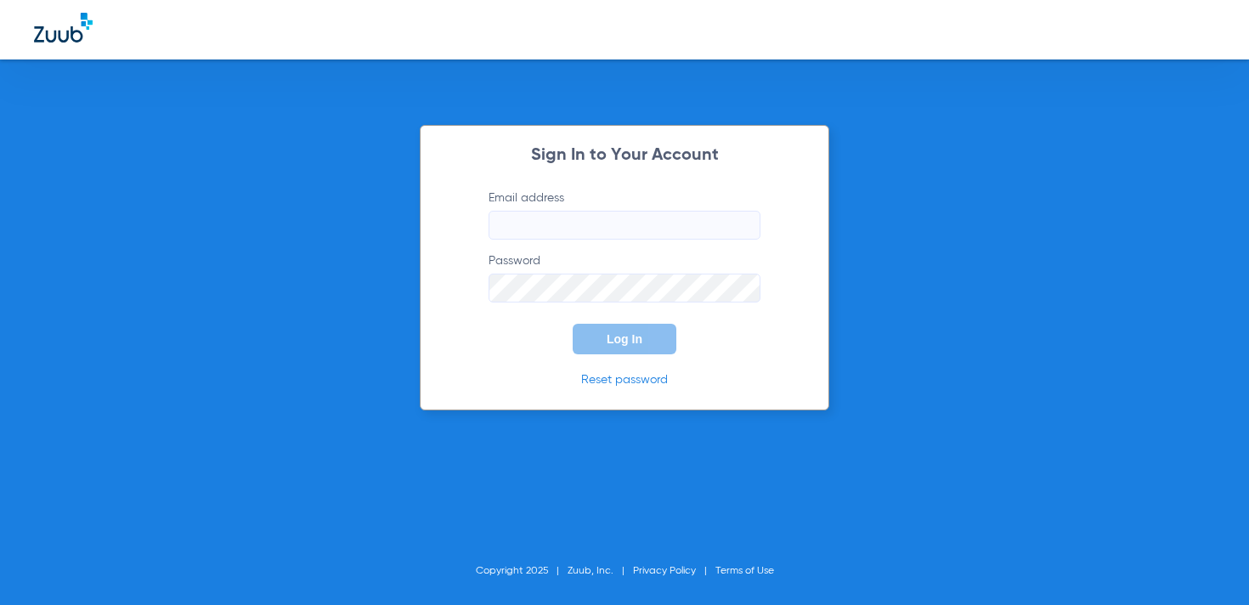
click at [759, 333] on form "Email address Password Log In" at bounding box center [624, 271] width 323 height 165
click at [577, 209] on label "Email address" at bounding box center [624, 214] width 272 height 50
click at [577, 211] on input "Email address" at bounding box center [624, 225] width 272 height 29
